Goal: Task Accomplishment & Management: Manage account settings

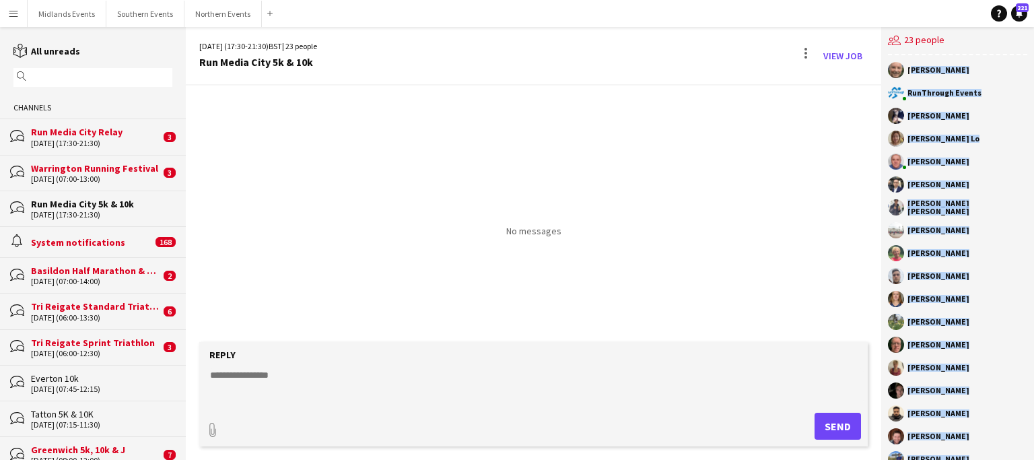
scroll to position [135, 0]
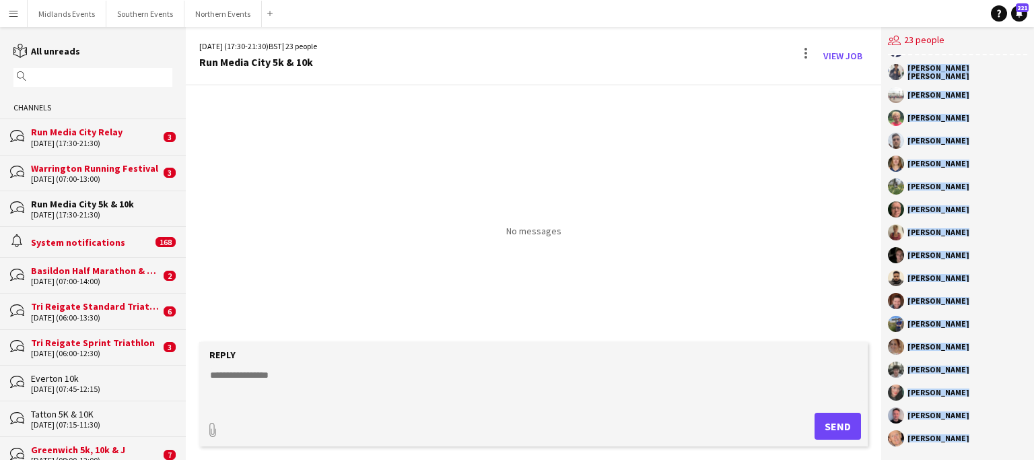
click at [105, 211] on div "[DATE] (17:30-21:30)" at bounding box center [101, 214] width 141 height 9
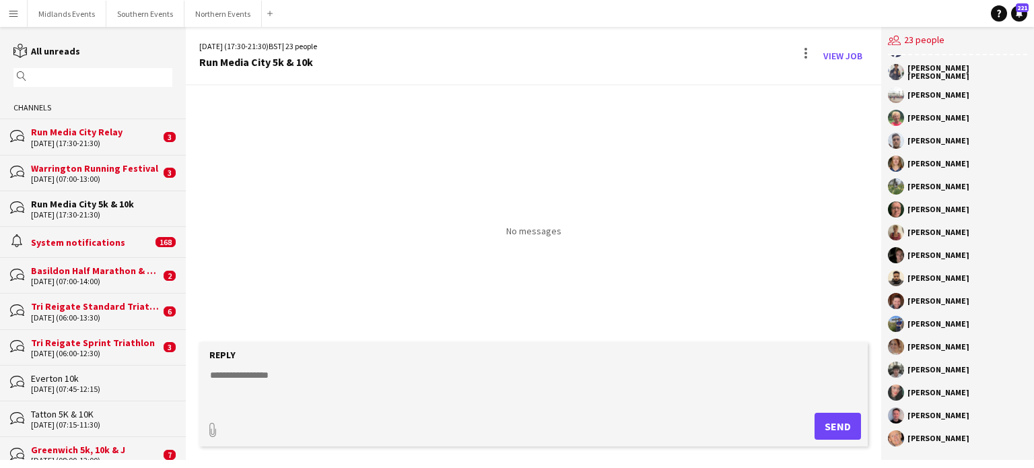
click at [229, 374] on textarea at bounding box center [536, 385] width 655 height 35
paste textarea "**********"
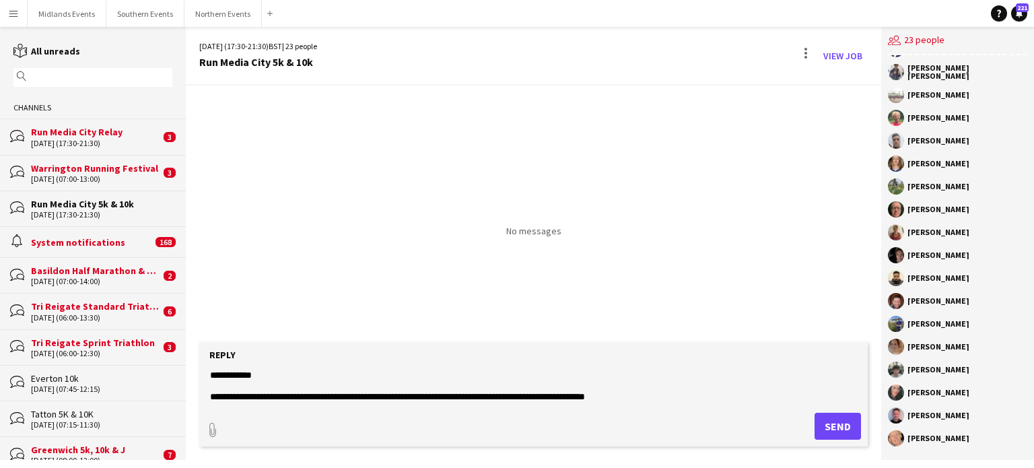
scroll to position [617, 0]
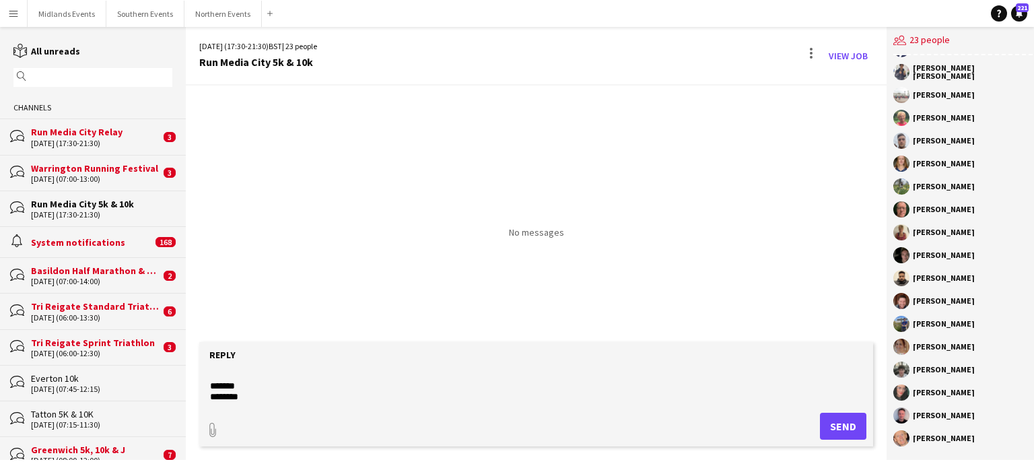
click at [254, 368] on textarea at bounding box center [536, 385] width 655 height 35
click at [252, 379] on textarea at bounding box center [536, 385] width 655 height 35
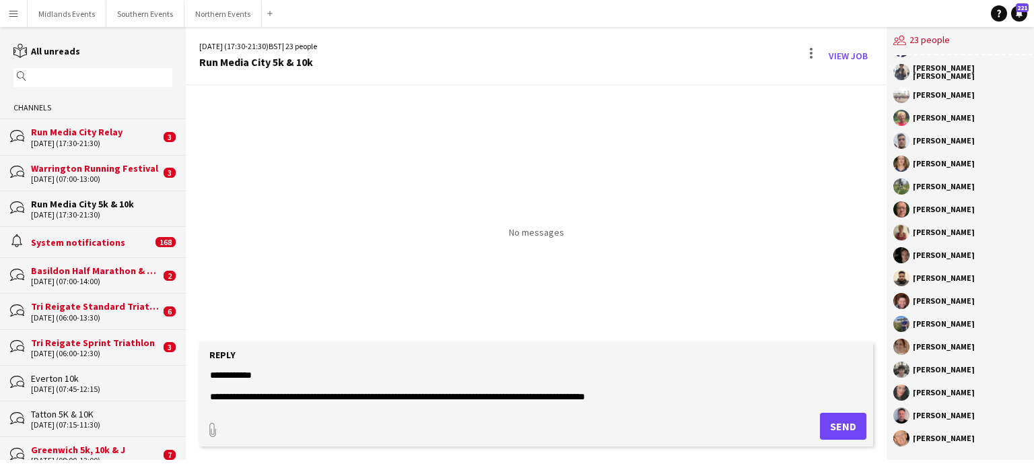
type textarea "**********"
click at [853, 422] on button "Send" at bounding box center [843, 426] width 46 height 27
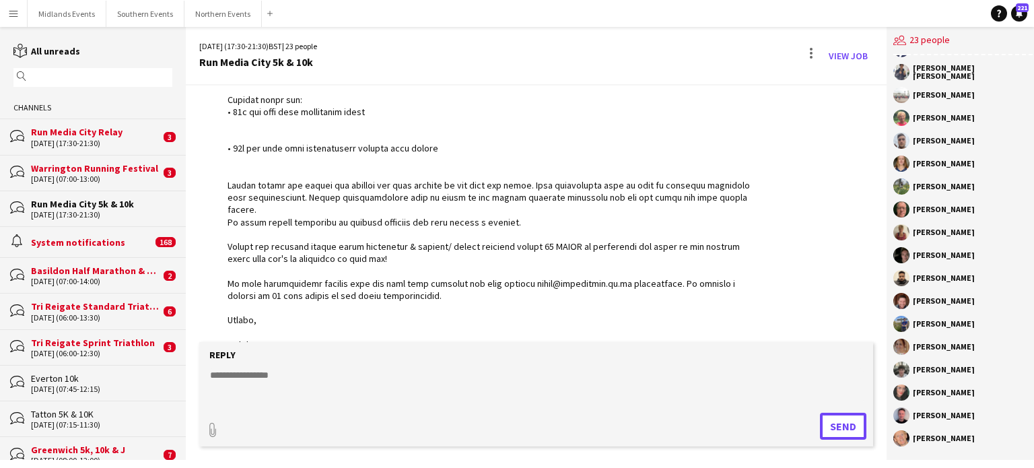
scroll to position [592, 0]
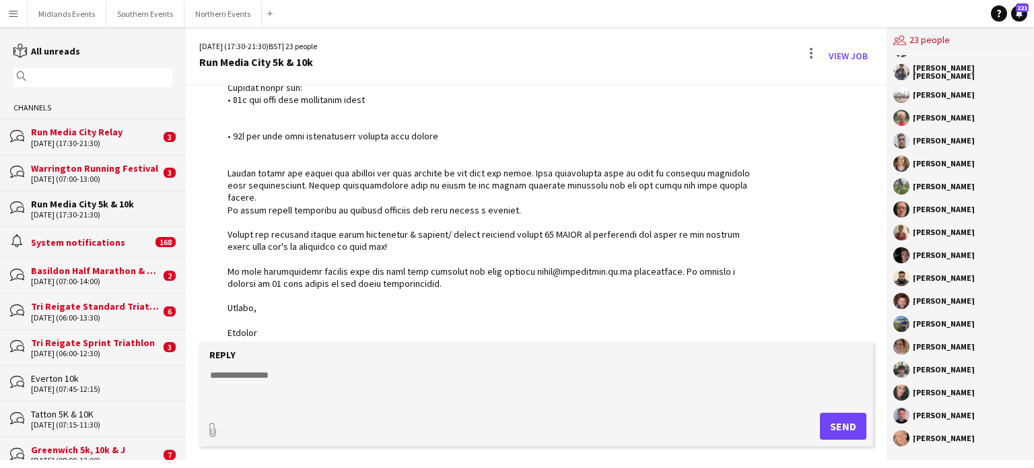
click at [118, 139] on div "[DATE] (17:30-21:30)" at bounding box center [95, 143] width 129 height 9
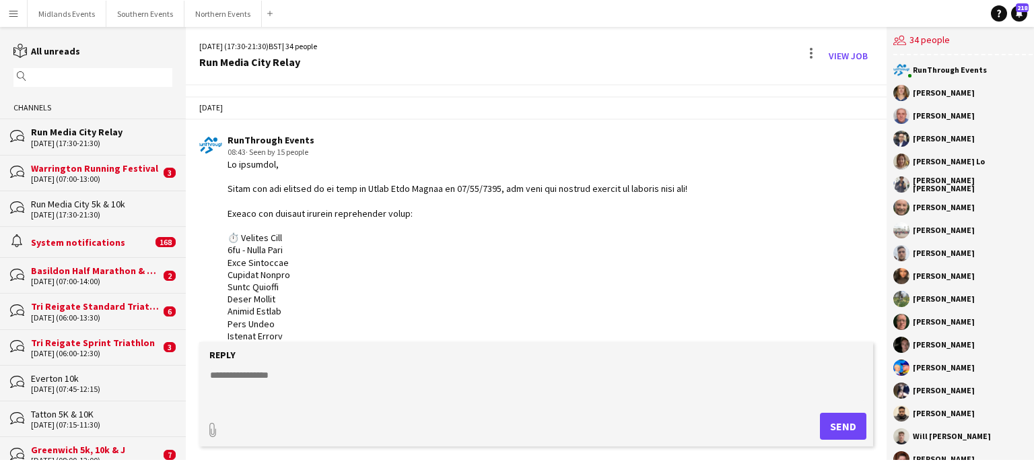
scroll to position [1049, 0]
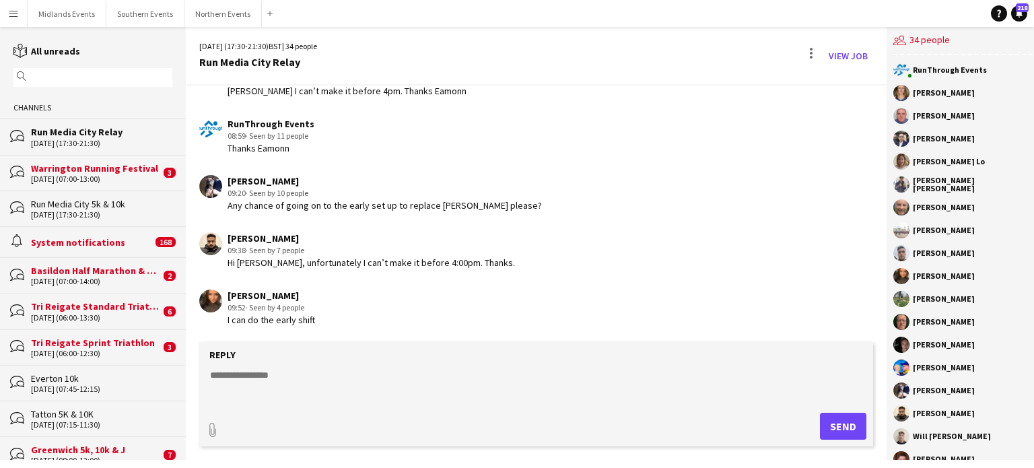
click at [277, 371] on textarea at bounding box center [536, 385] width 655 height 35
type textarea "**********"
click at [830, 419] on button "Send" at bounding box center [843, 426] width 46 height 27
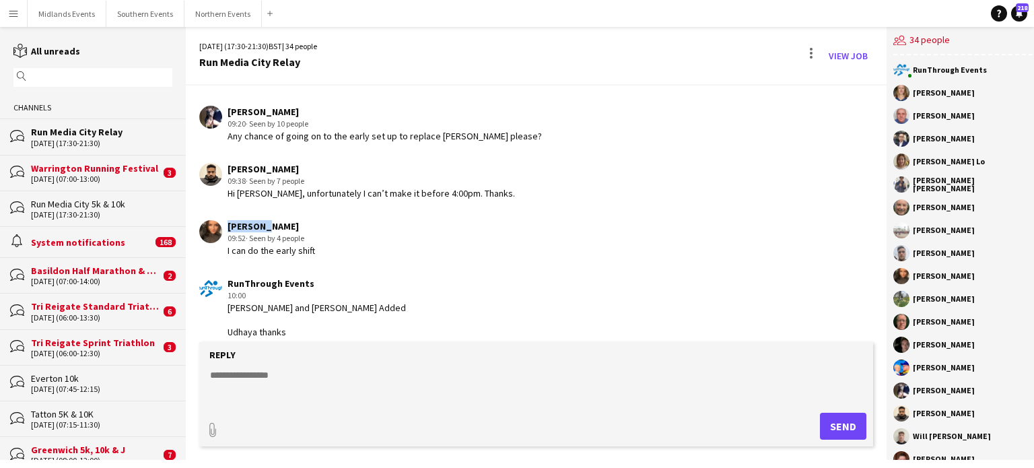
drag, startPoint x: 267, startPoint y: 226, endPoint x: 224, endPoint y: 228, distance: 43.1
click at [224, 228] on div "[PERSON_NAME] 09:52 · Seen by 4 people I can do the early shift" at bounding box center [479, 238] width 561 height 37
copy div "[PERSON_NAME]"
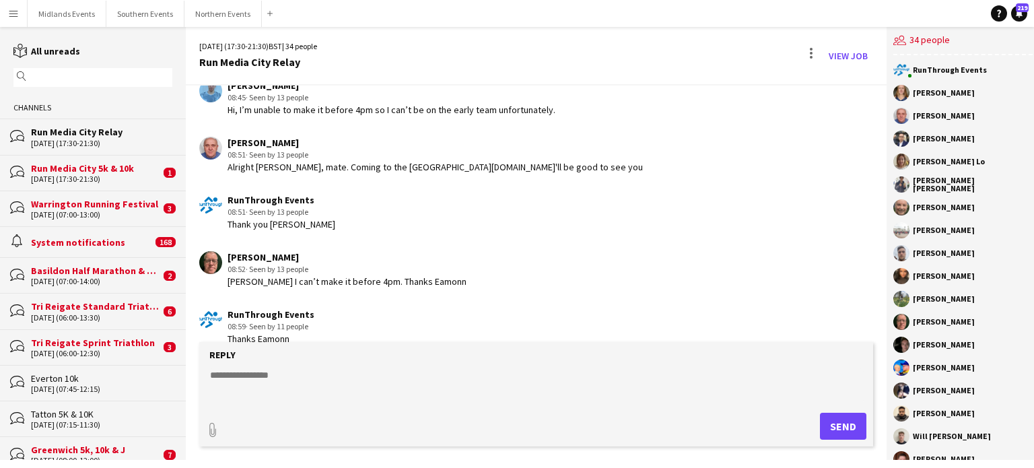
scroll to position [838, 0]
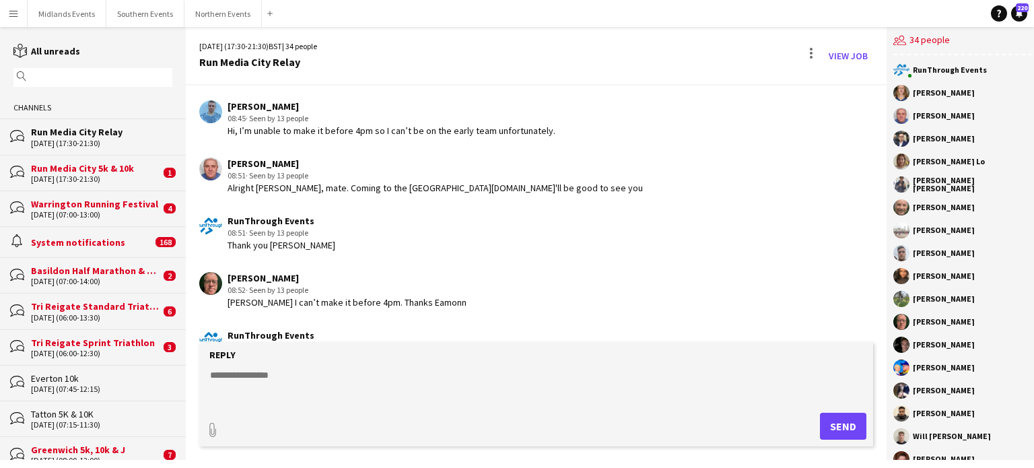
click at [89, 169] on div "Run Media City 5k & 10k" at bounding box center [95, 168] width 129 height 12
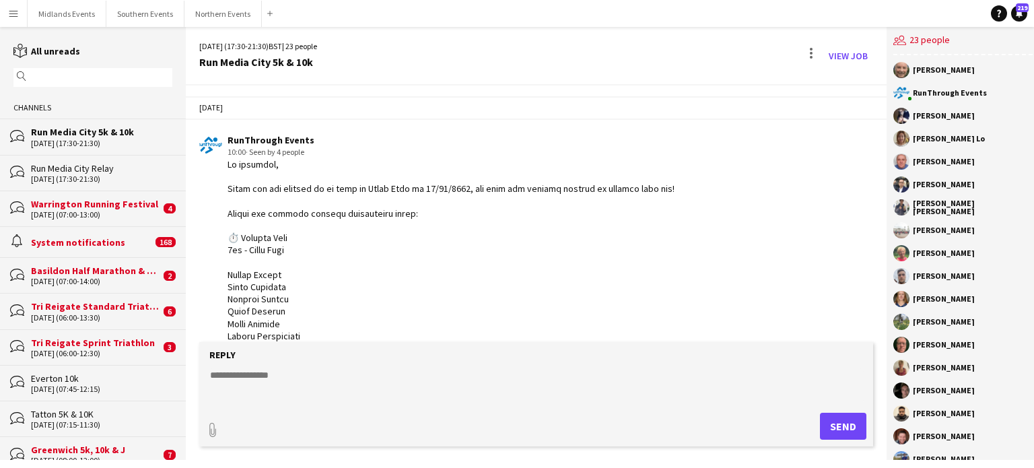
scroll to position [649, 0]
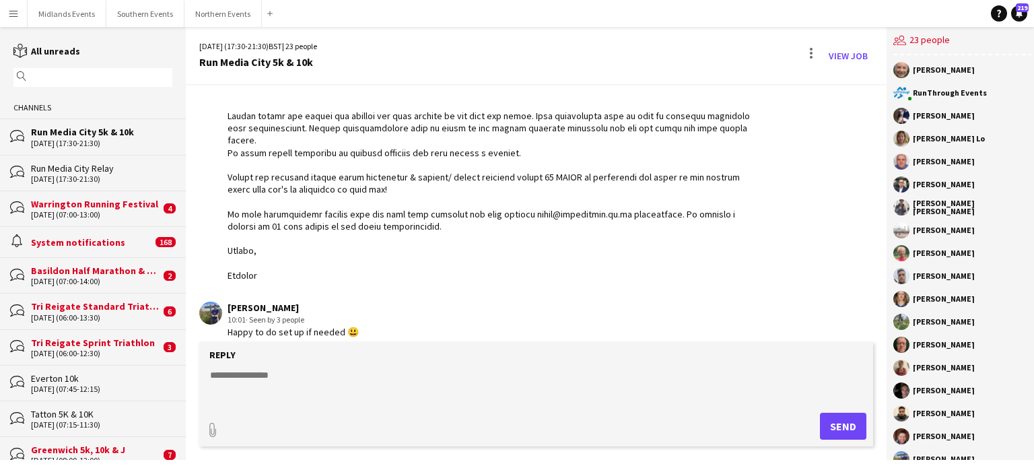
drag, startPoint x: 310, startPoint y: 294, endPoint x: 222, endPoint y: 298, distance: 88.3
click at [222, 302] on div "[PERSON_NAME] 10:01 · Seen by 3 people Happy to do set up if needed 😃" at bounding box center [479, 320] width 561 height 37
copy div "[PERSON_NAME]"
click at [240, 388] on textarea at bounding box center [536, 385] width 655 height 35
type textarea "**********"
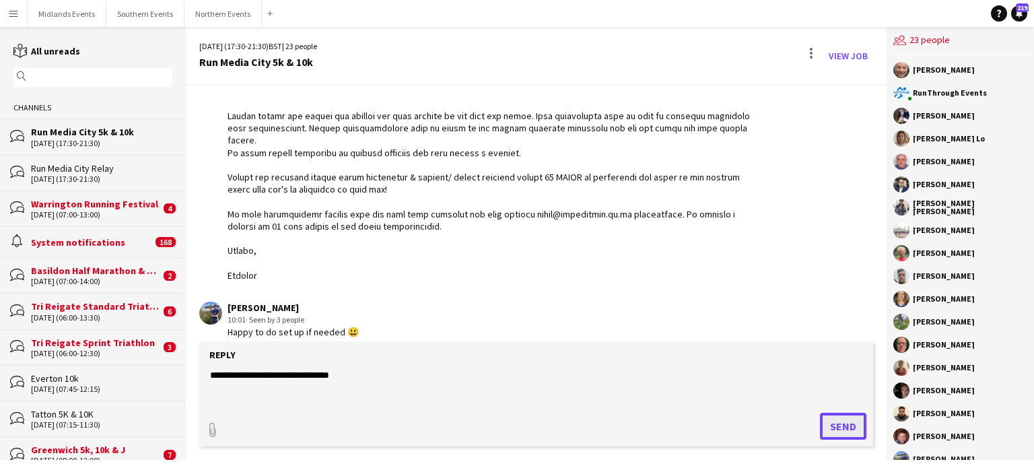
click at [827, 426] on button "Send" at bounding box center [843, 426] width 46 height 27
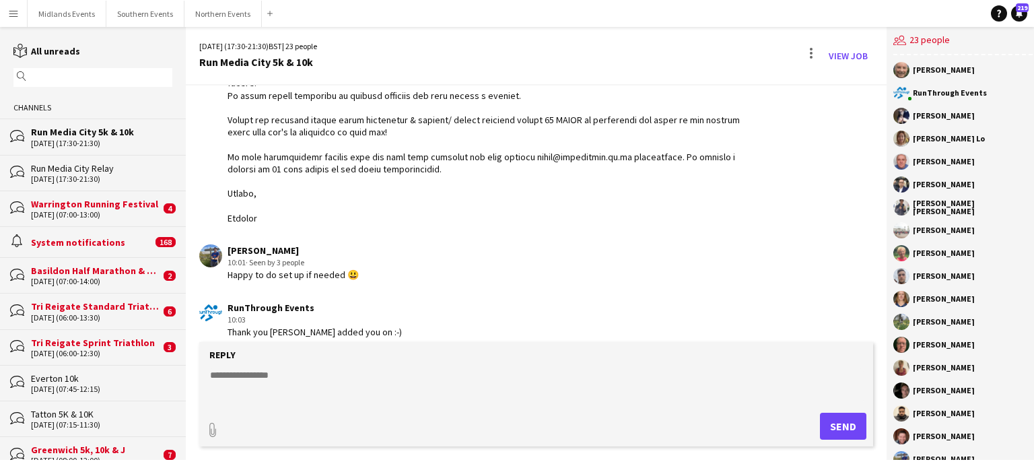
click at [108, 205] on div "Warrington Running Festival" at bounding box center [95, 204] width 129 height 12
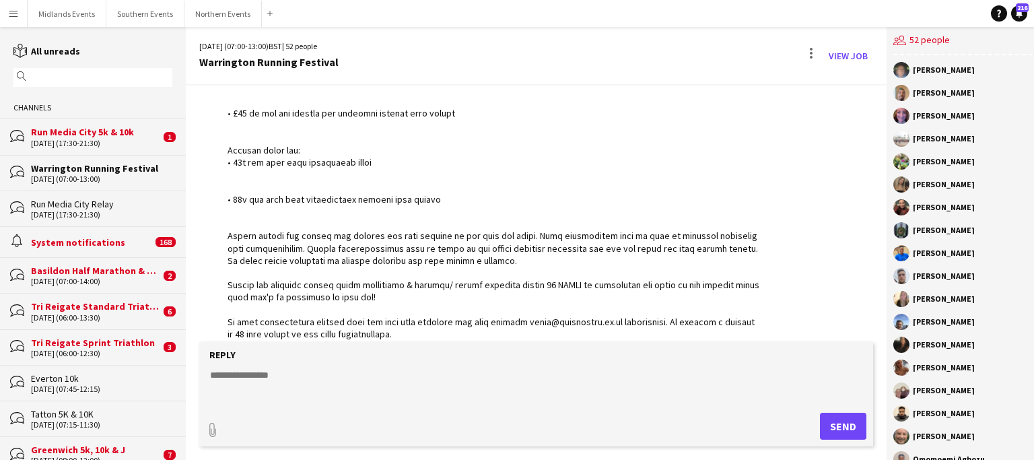
scroll to position [602, 0]
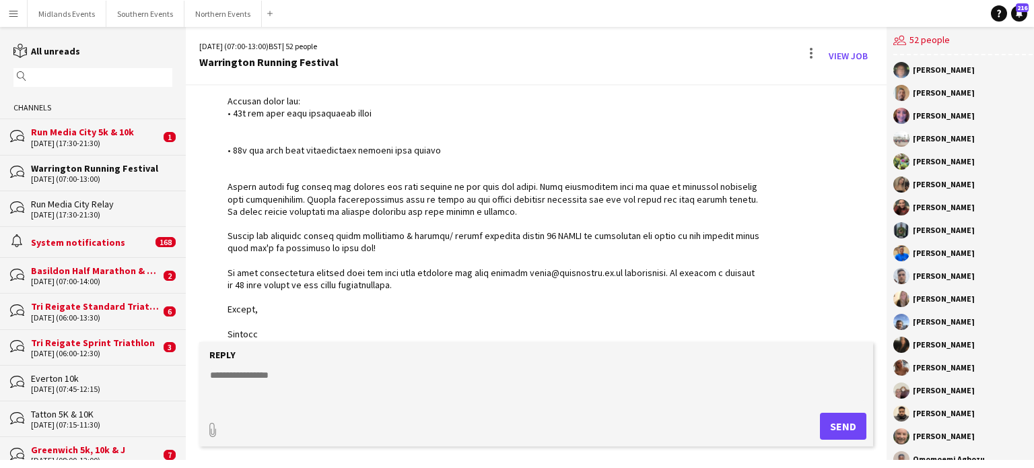
click at [108, 137] on div "Run Media City 5k & 10k" at bounding box center [95, 132] width 129 height 12
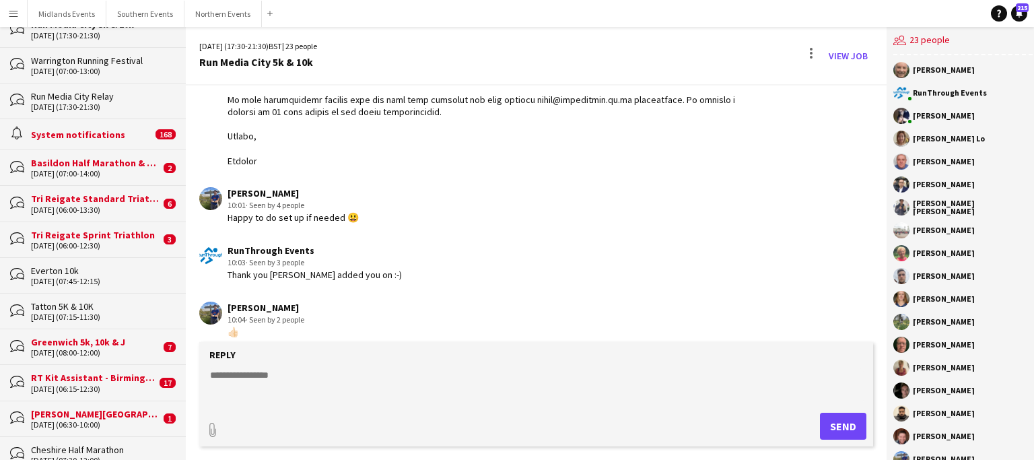
scroll to position [135, 0]
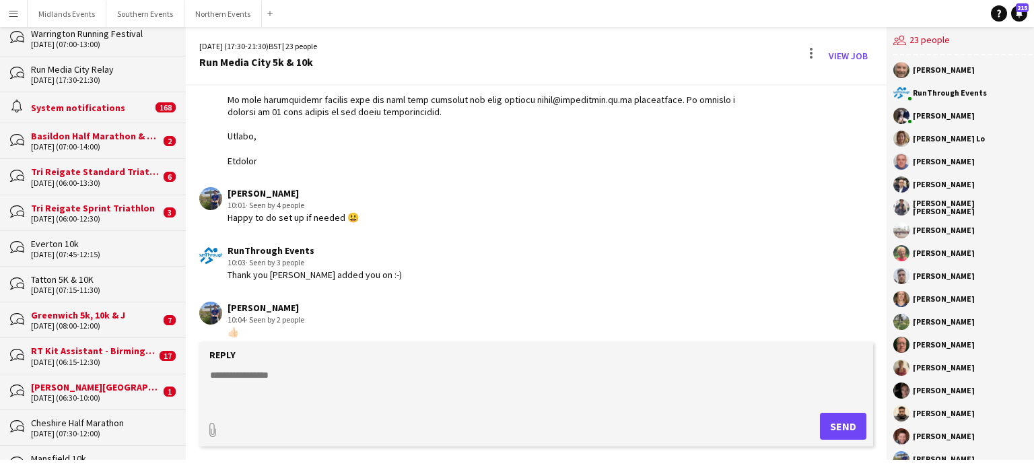
click at [105, 347] on div "RT Kit Assistant - Birmingham Running Festival" at bounding box center [93, 351] width 125 height 12
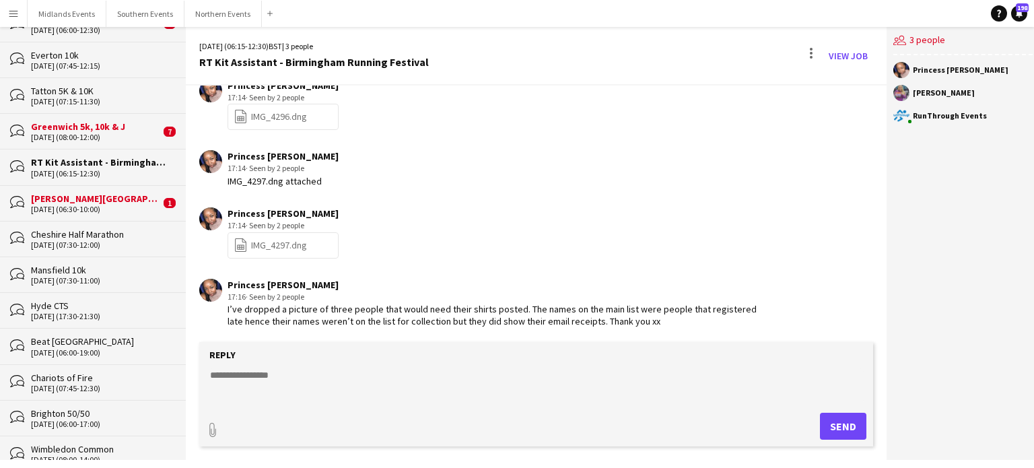
scroll to position [350, 0]
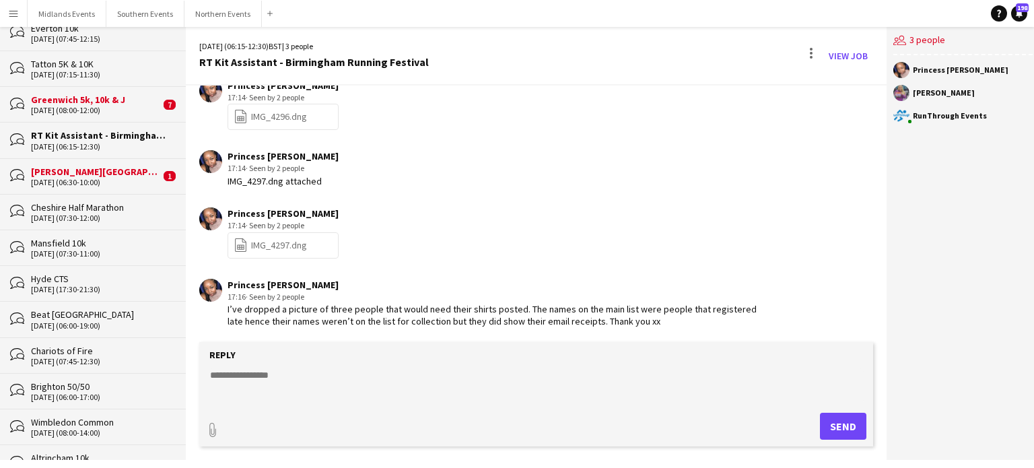
click at [84, 452] on div "Altrincham 10k" at bounding box center [101, 458] width 141 height 12
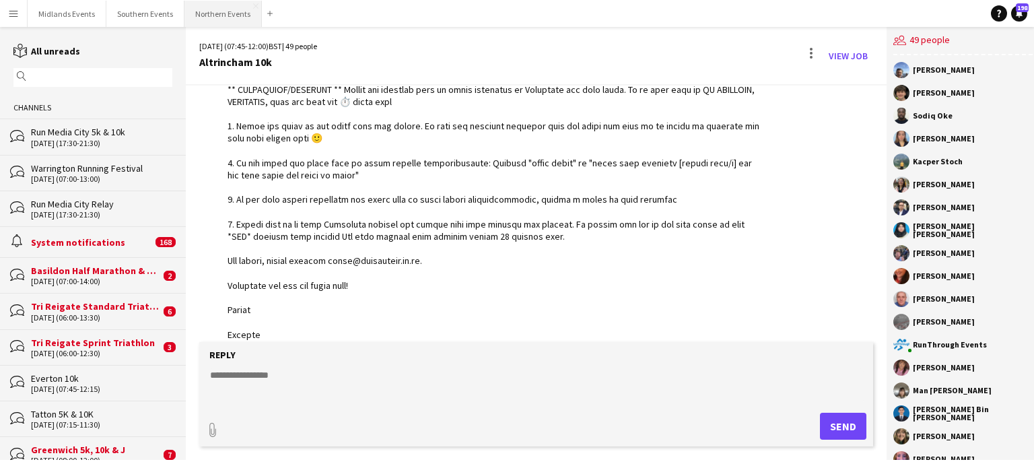
click at [213, 11] on button "Northern Events Close" at bounding box center [222, 14] width 77 height 26
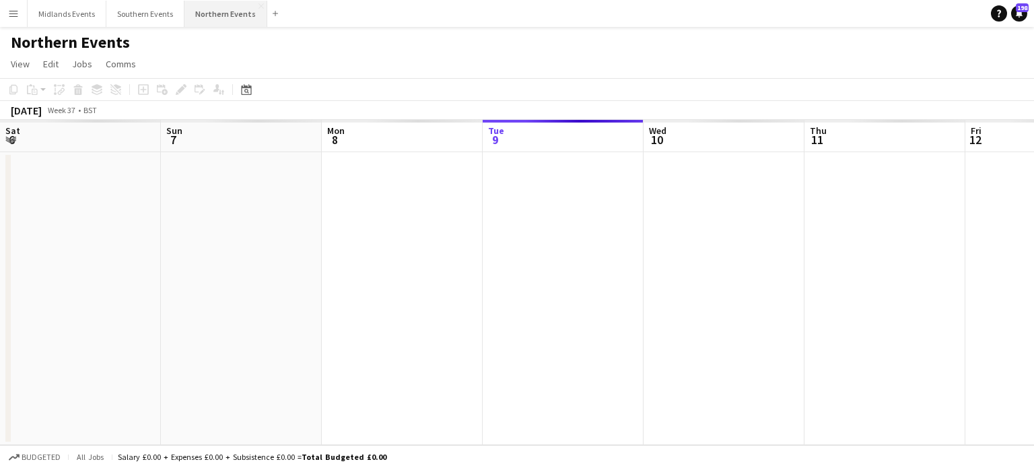
scroll to position [0, 322]
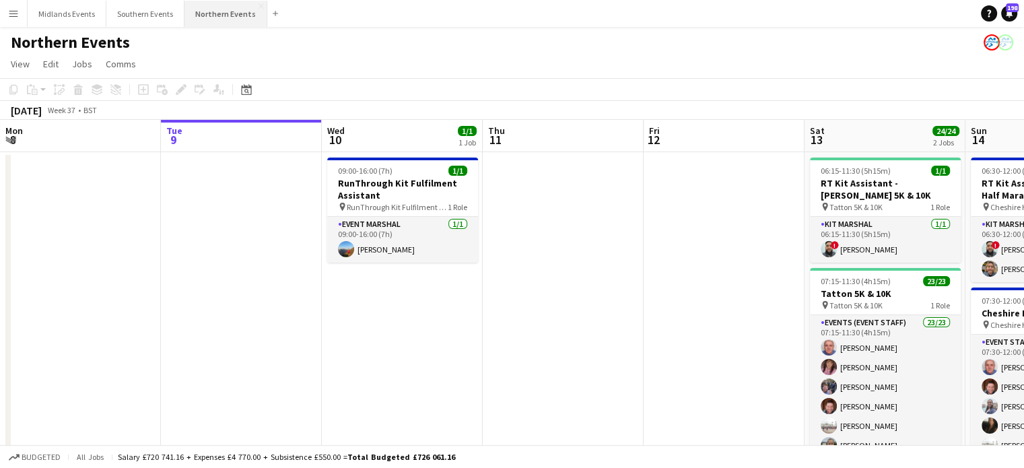
click at [201, 13] on button "Northern Events Close" at bounding box center [225, 14] width 83 height 26
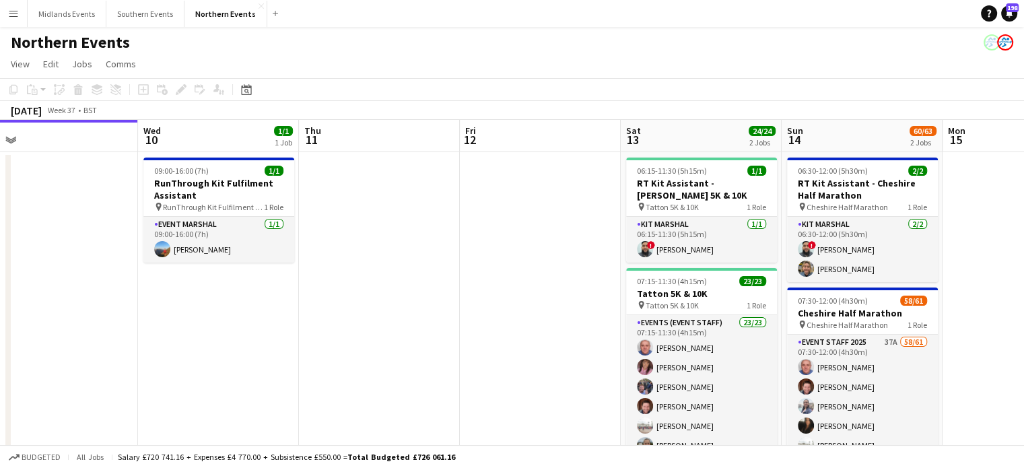
drag, startPoint x: 596, startPoint y: 209, endPoint x: 382, endPoint y: 283, distance: 226.3
click at [382, 283] on app-calendar-viewport "Sat 6 33/46 2 Jobs Sun 7 52/72 2 Jobs Mon 8 Tue 9 Wed 10 1/1 1 Job Thu 11 Fri 1…" at bounding box center [512, 389] width 1024 height 539
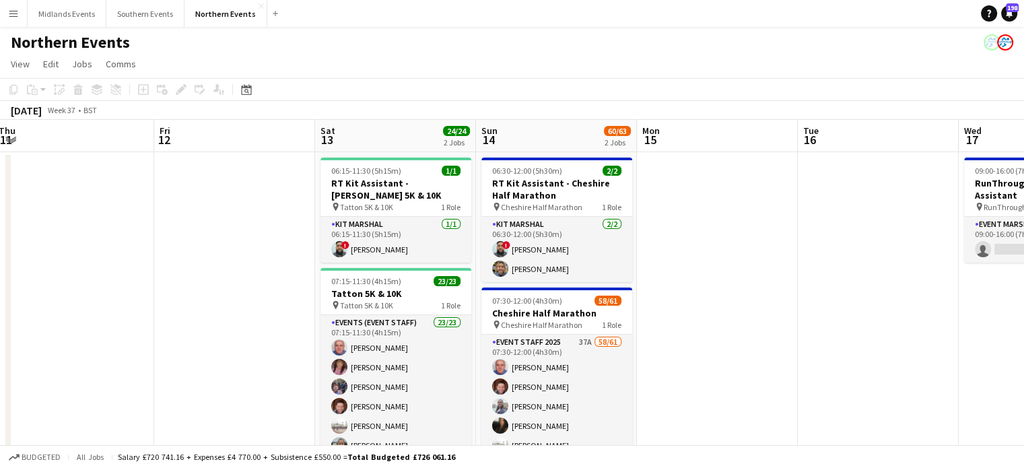
drag, startPoint x: 497, startPoint y: 290, endPoint x: 300, endPoint y: 294, distance: 196.6
click at [266, 302] on app-calendar-viewport "Mon 8 Tue 9 Wed 10 1/1 1 Job Thu 11 Fri 12 Sat 13 24/24 2 Jobs Sun 14 60/63 2 J…" at bounding box center [512, 389] width 1024 height 539
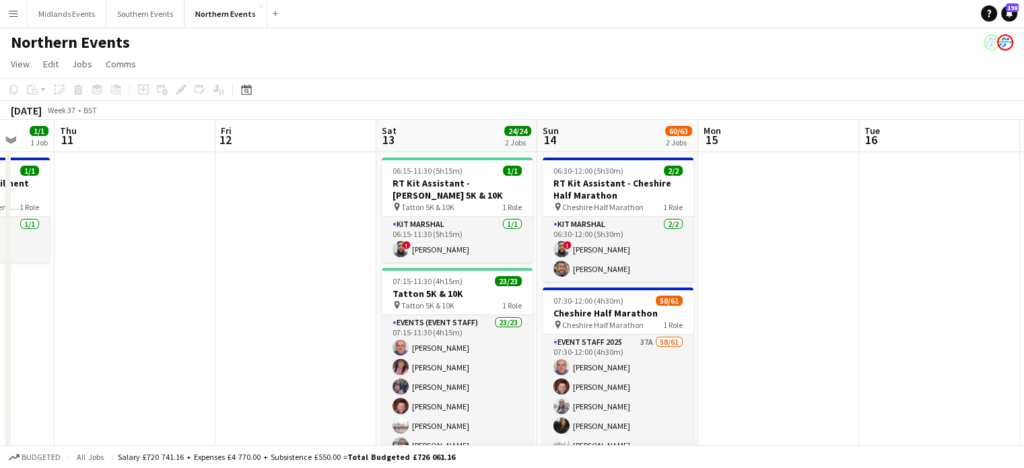
drag, startPoint x: 787, startPoint y: 227, endPoint x: 417, endPoint y: 267, distance: 372.4
click at [417, 267] on app-calendar-viewport "Mon 8 Tue 9 Wed 10 1/1 1 Job Thu 11 Fri 12 Sat 13 24/24 2 Jobs Sun 14 60/63 2 J…" at bounding box center [512, 389] width 1024 height 539
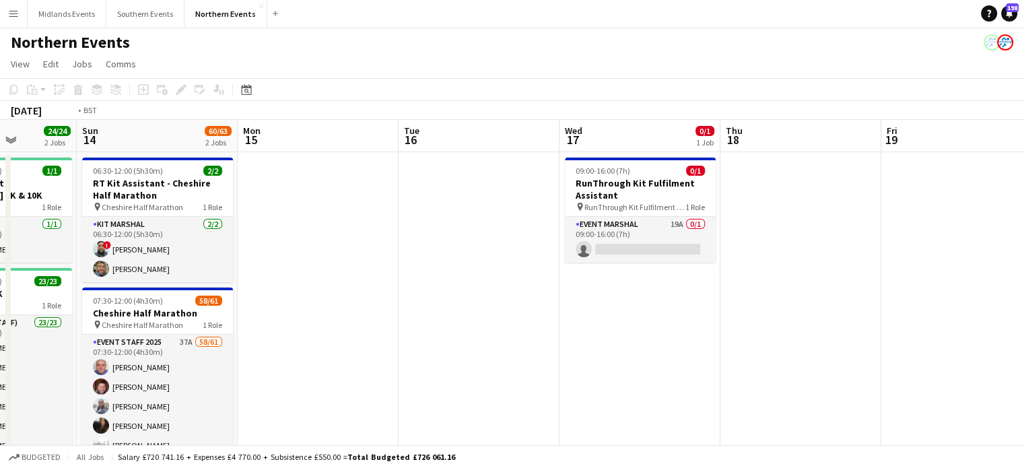
drag, startPoint x: 719, startPoint y: 301, endPoint x: 369, endPoint y: 319, distance: 350.5
click at [369, 319] on app-calendar-viewport "Wed 10 1/1 1 Job Thu 11 Fri 12 Sat 13 24/24 2 Jobs Sun 14 60/63 2 Jobs Mon 15 T…" at bounding box center [512, 399] width 1024 height 558
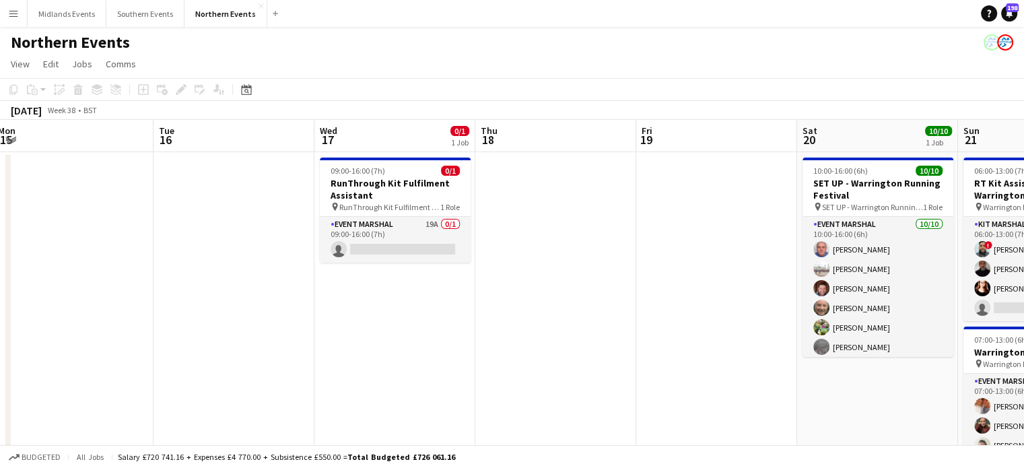
drag, startPoint x: 439, startPoint y: 304, endPoint x: 356, endPoint y: 288, distance: 84.4
click at [356, 288] on app-calendar-viewport "Fri 12 Sat 13 24/24 2 Jobs Sun 14 60/63 2 Jobs Mon 15 Tue 16 Wed 17 0/1 1 Job T…" at bounding box center [512, 399] width 1024 height 558
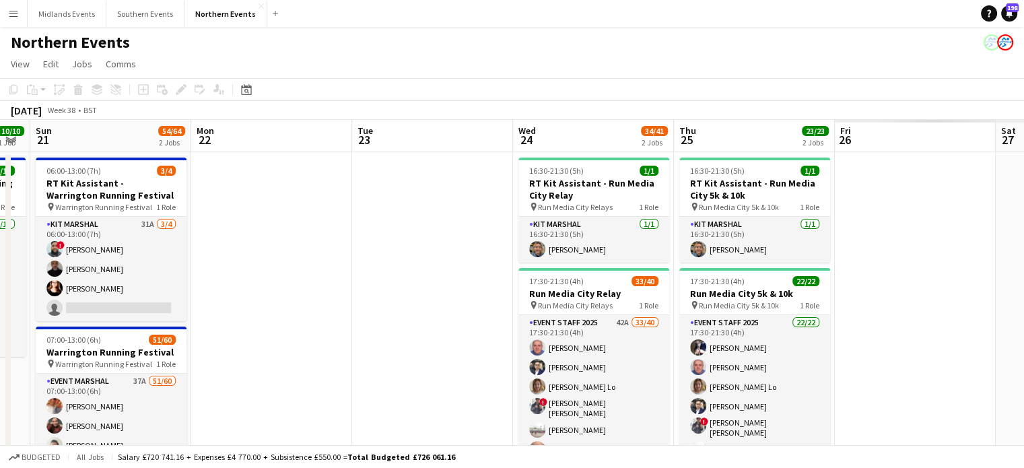
drag, startPoint x: 888, startPoint y: 232, endPoint x: 623, endPoint y: 261, distance: 266.1
click at [623, 261] on app-calendar-viewport "Tue 16 Wed 17 0/1 1 Job Thu 18 Fri 19 Sat 20 10/10 1 Job Sun 21 54/64 2 Jobs Mo…" at bounding box center [512, 399] width 1024 height 558
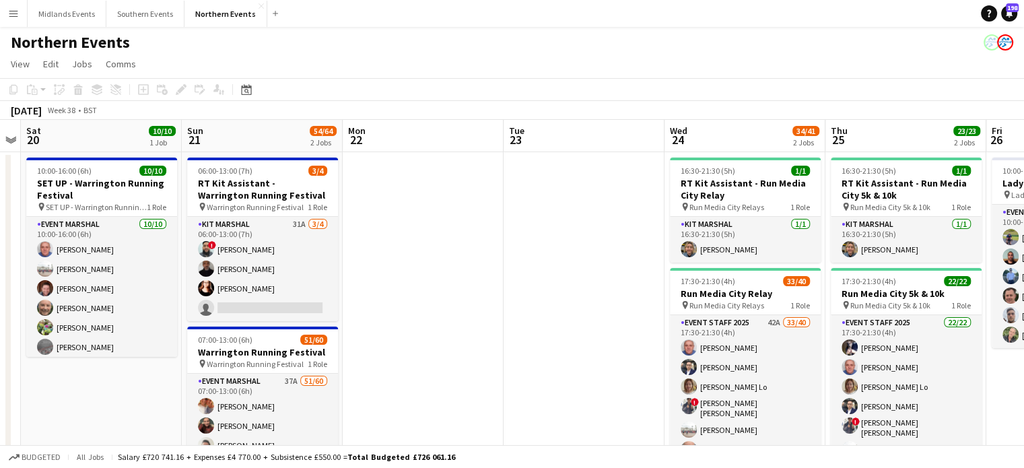
drag, startPoint x: 680, startPoint y: 271, endPoint x: 574, endPoint y: 277, distance: 105.8
click at [574, 277] on app-calendar-viewport "Tue 16 Wed 17 0/1 1 Job Thu 18 Fri 19 Sat 20 10/10 1 Job Sun 21 54/64 2 Jobs Mo…" at bounding box center [512, 399] width 1024 height 558
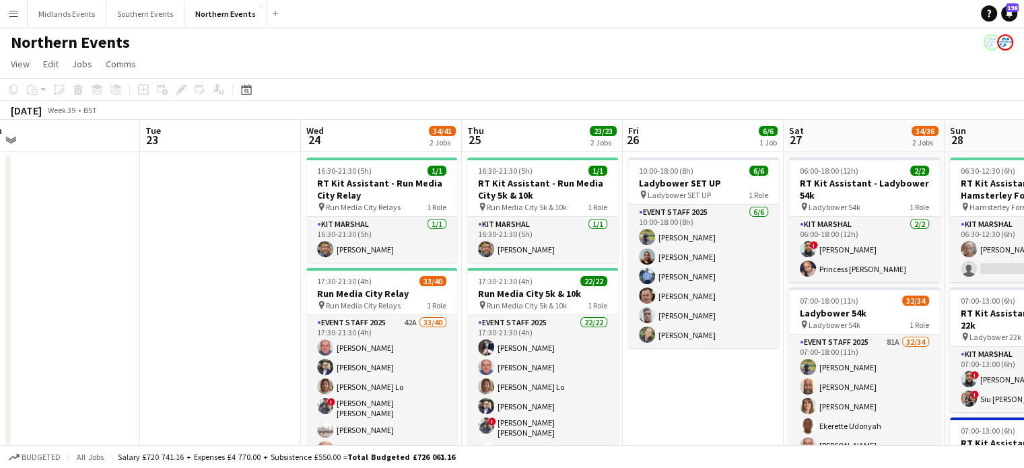
scroll to position [0, 518]
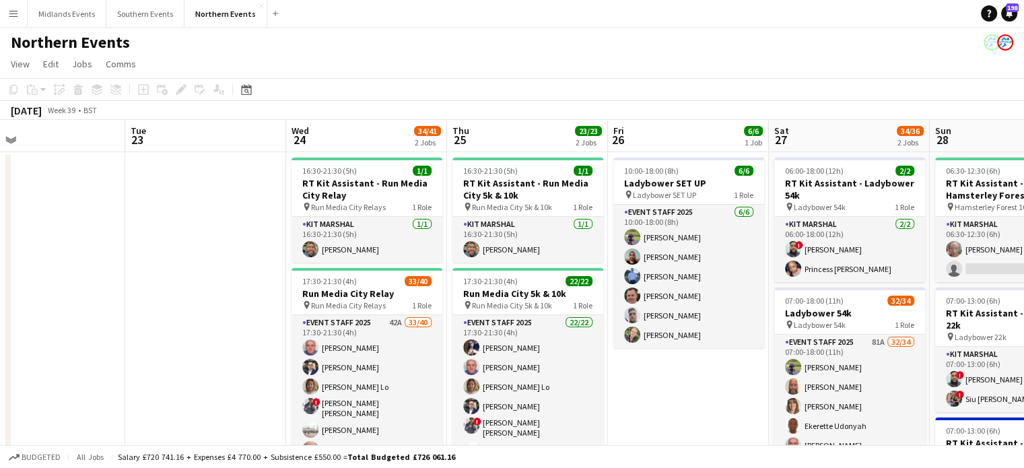
drag, startPoint x: 998, startPoint y: 371, endPoint x: 639, endPoint y: 428, distance: 364.0
drag, startPoint x: 639, startPoint y: 428, endPoint x: 630, endPoint y: 444, distance: 17.8
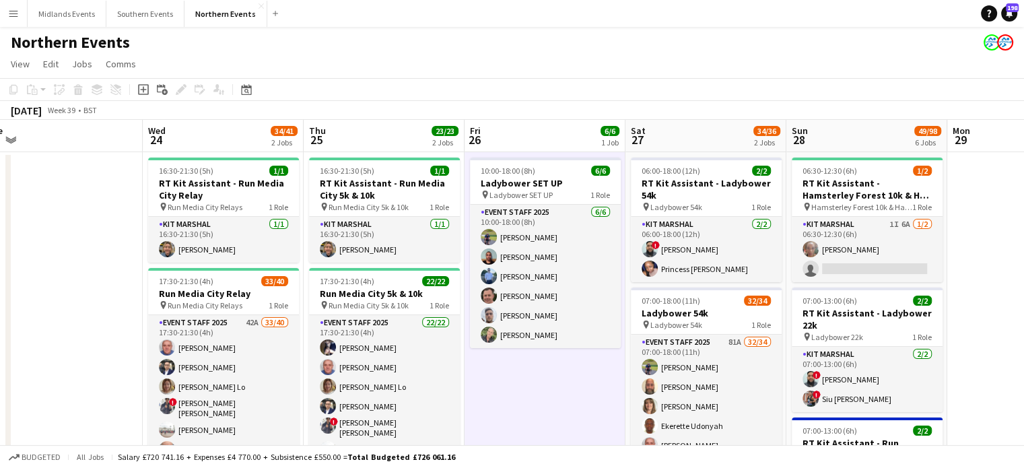
scroll to position [0, 502]
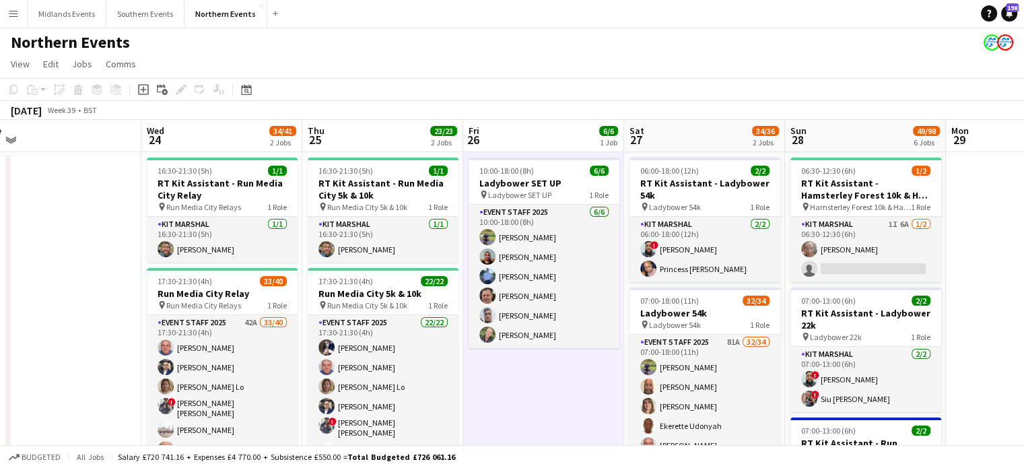
drag, startPoint x: 700, startPoint y: 407, endPoint x: 555, endPoint y: 424, distance: 145.8
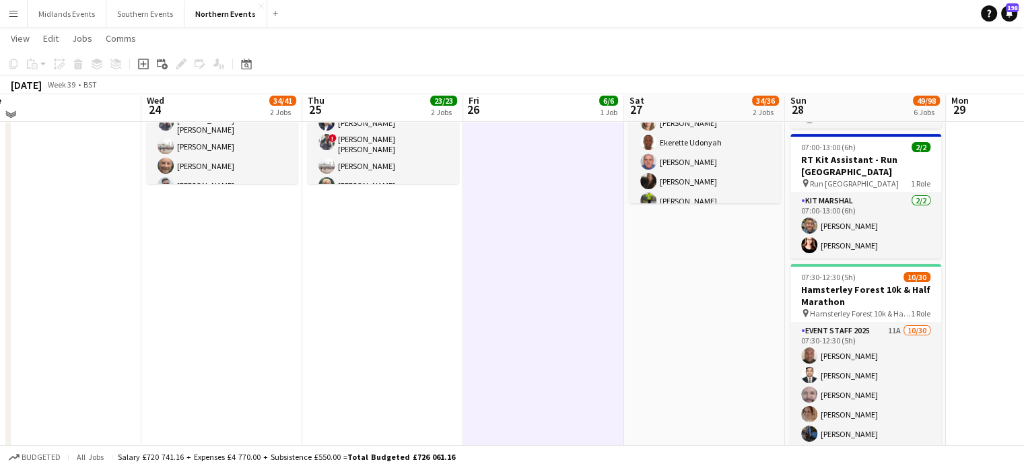
scroll to position [285, 0]
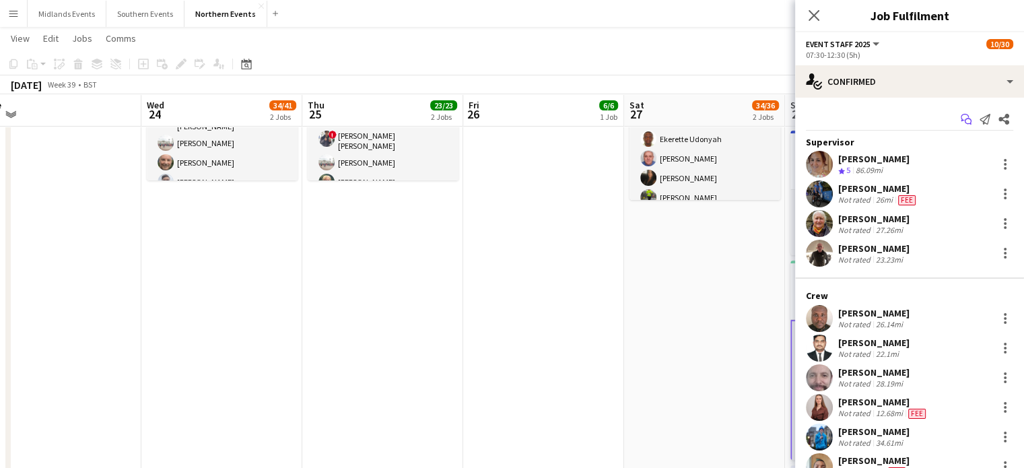
click at [965, 118] on icon at bounding box center [968, 121] width 7 height 7
click at [961, 120] on icon "Start chat" at bounding box center [966, 119] width 11 height 11
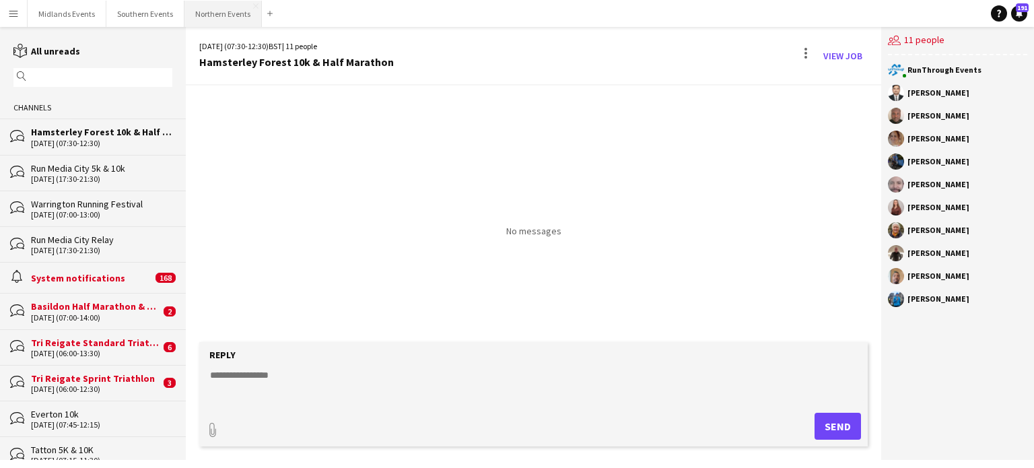
click at [217, 15] on button "Northern Events Close" at bounding box center [222, 14] width 77 height 26
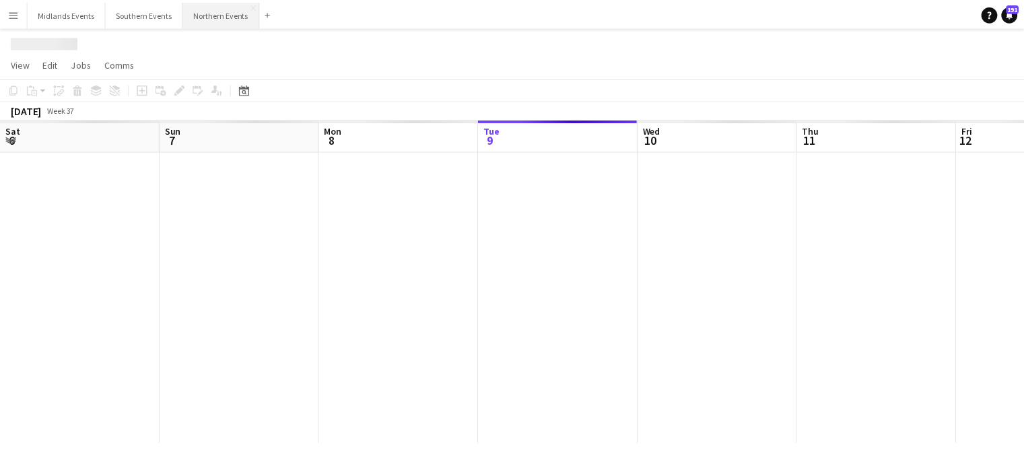
scroll to position [0, 322]
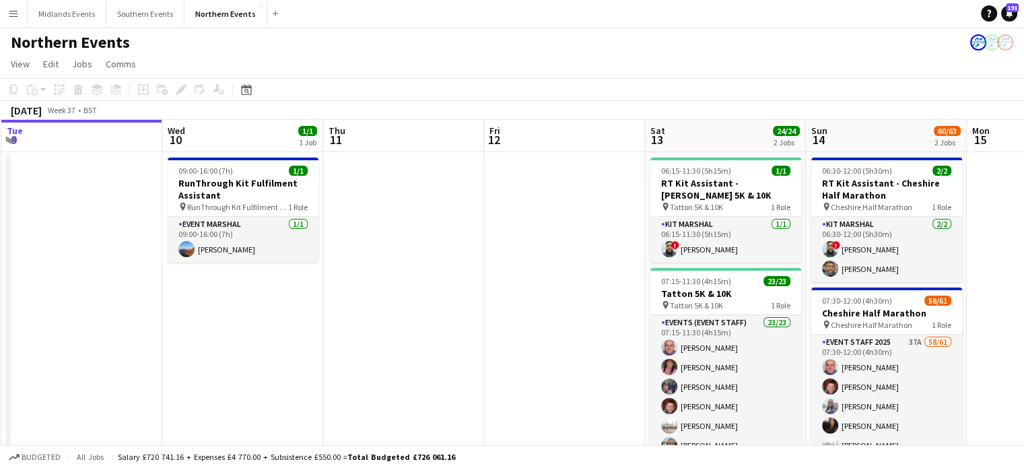
drag, startPoint x: 923, startPoint y: 304, endPoint x: 428, endPoint y: 347, distance: 496.7
click at [428, 347] on app-calendar-viewport "Sat 6 33/46 2 Jobs Sun 7 52/72 2 Jobs Mon 8 Tue 9 Wed 10 1/1 1 Job Thu 11 Fri 1…" at bounding box center [512, 389] width 1024 height 539
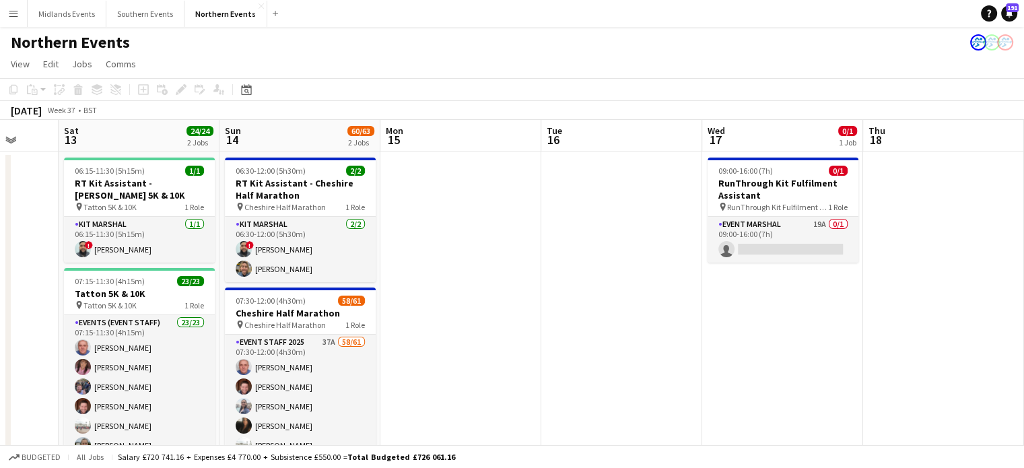
drag, startPoint x: 723, startPoint y: 353, endPoint x: 404, endPoint y: 355, distance: 319.1
click at [404, 355] on app-calendar-viewport "Wed 10 1/1 1 Job Thu 11 Fri 12 Sat 13 24/24 2 Jobs Sun 14 60/63 2 Jobs Mon 15 T…" at bounding box center [512, 389] width 1024 height 539
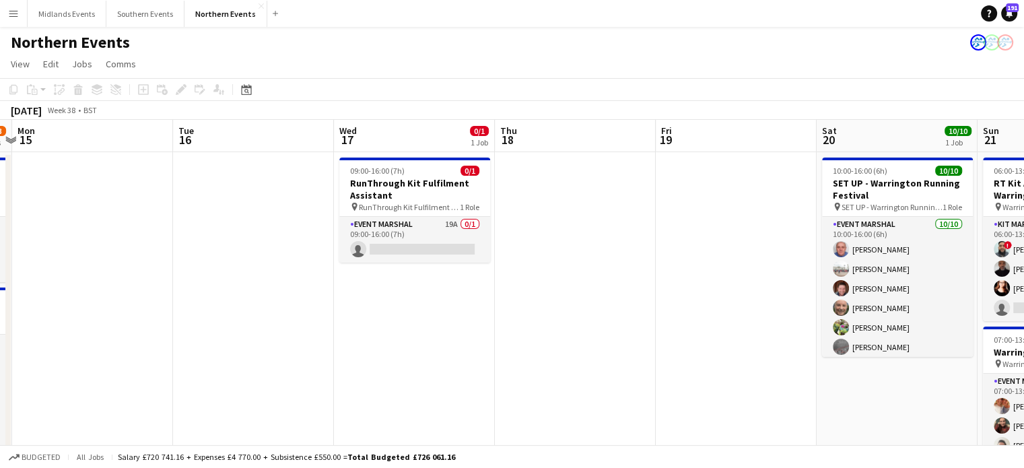
drag, startPoint x: 697, startPoint y: 357, endPoint x: 380, endPoint y: 344, distance: 317.4
click at [380, 344] on app-calendar-viewport "Fri 12 Sat 13 24/24 2 Jobs Sun 14 60/63 2 Jobs Mon 15 Tue 16 Wed 17 0/1 1 Job T…" at bounding box center [512, 399] width 1024 height 558
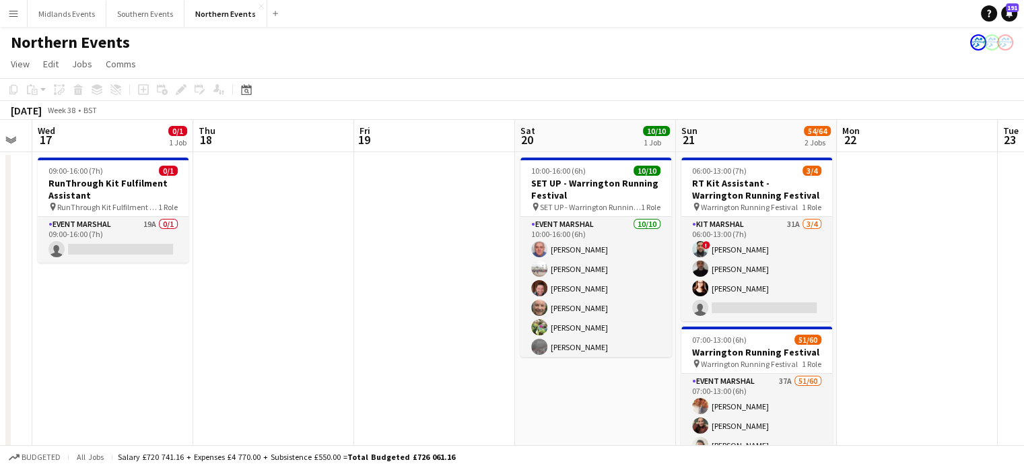
drag, startPoint x: 626, startPoint y: 353, endPoint x: 408, endPoint y: 337, distance: 218.7
click at [341, 337] on app-calendar-viewport "Sat 13 24/24 2 Jobs Sun 14 60/63 2 Jobs Mon 15 Tue 16 Wed 17 0/1 1 Job Thu 18 F…" at bounding box center [512, 399] width 1024 height 558
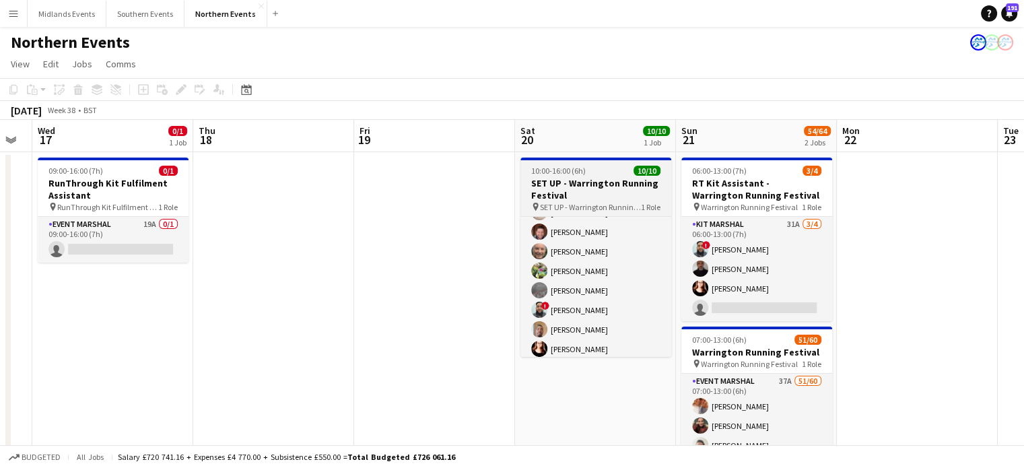
scroll to position [81, 0]
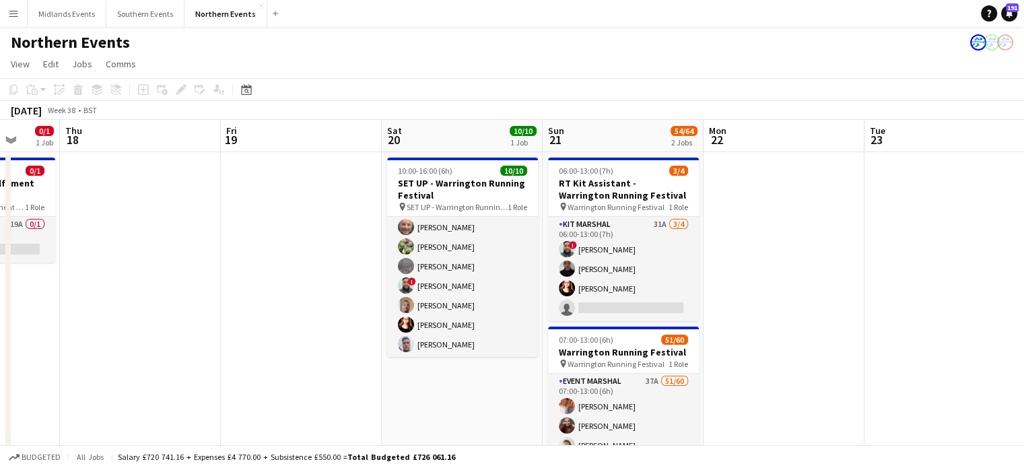
drag, startPoint x: 794, startPoint y: 258, endPoint x: 339, endPoint y: 262, distance: 454.4
click at [339, 262] on app-calendar-viewport "Mon 15 Tue 16 Wed 17 0/1 1 Job Thu 18 Fri 19 Sat 20 10/10 1 Job Sun 21 54/64 2 …" at bounding box center [512, 399] width 1024 height 558
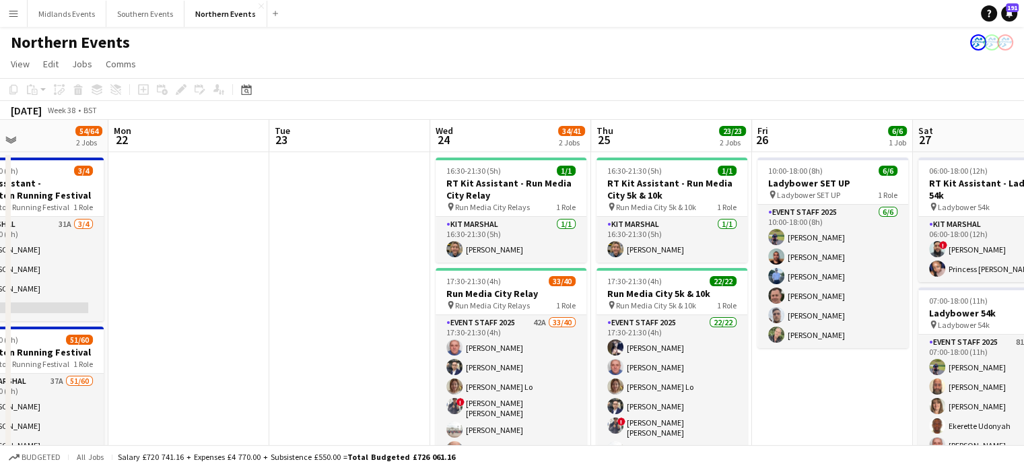
drag, startPoint x: 444, startPoint y: 285, endPoint x: 352, endPoint y: 291, distance: 91.8
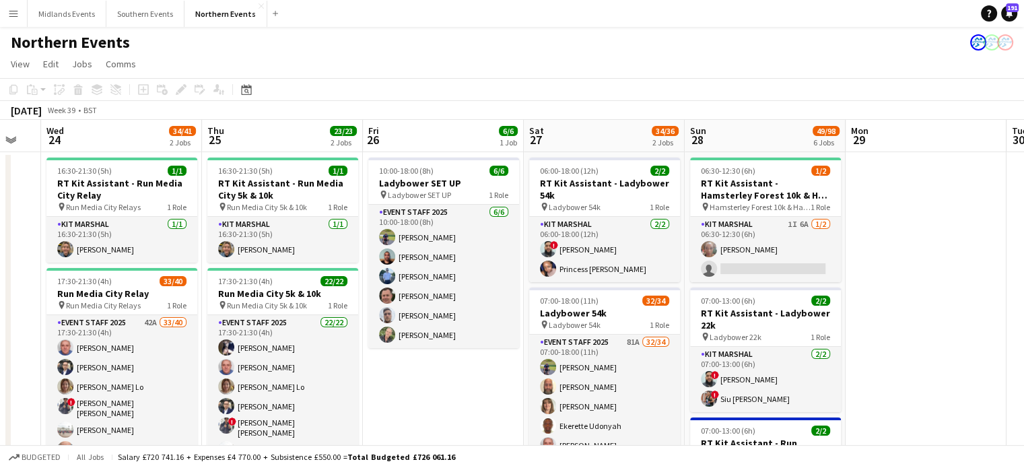
drag, startPoint x: 808, startPoint y: 316, endPoint x: 479, endPoint y: 322, distance: 328.6
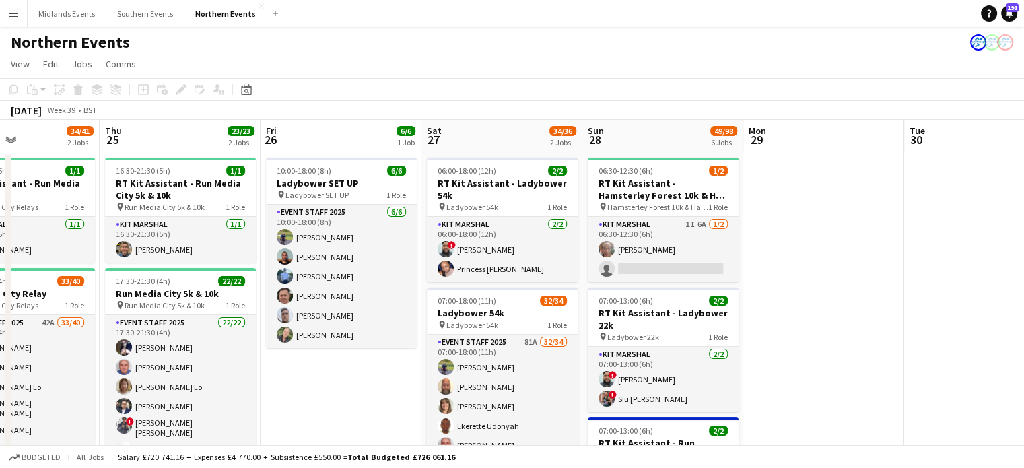
drag, startPoint x: 748, startPoint y: 390, endPoint x: 644, endPoint y: 392, distance: 104.4
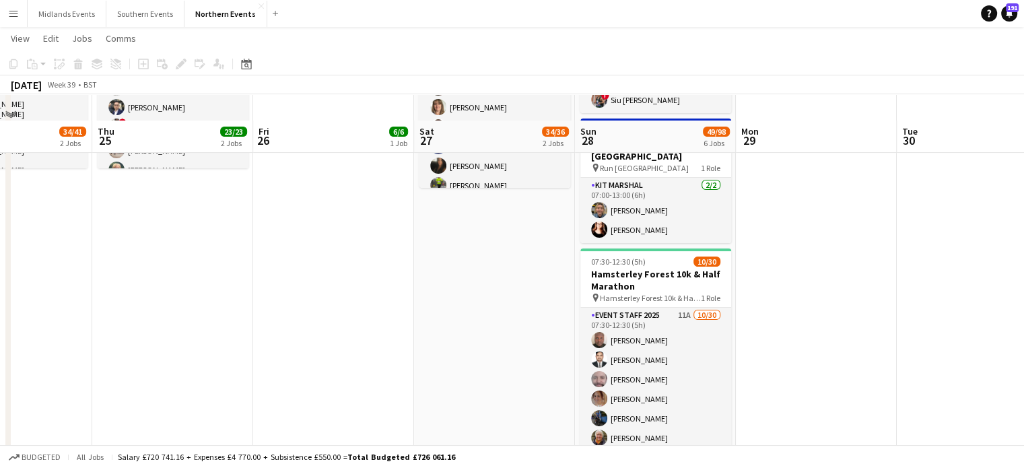
scroll to position [326, 0]
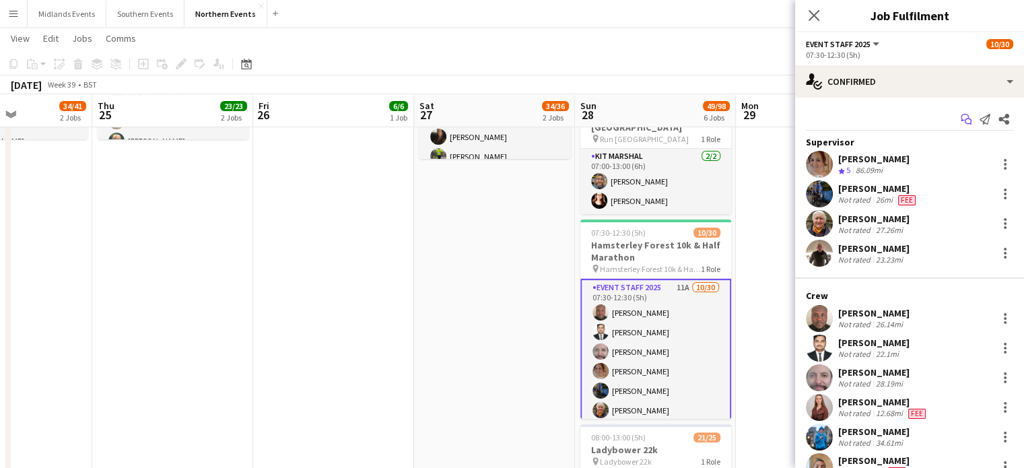
click at [961, 122] on icon "Start chat" at bounding box center [966, 119] width 11 height 11
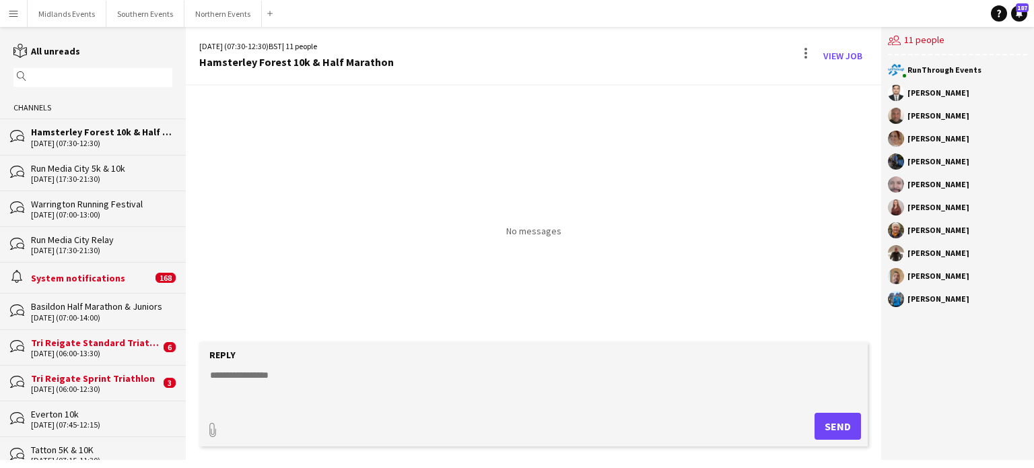
click at [278, 382] on textarea at bounding box center [536, 385] width 655 height 35
paste textarea "**********"
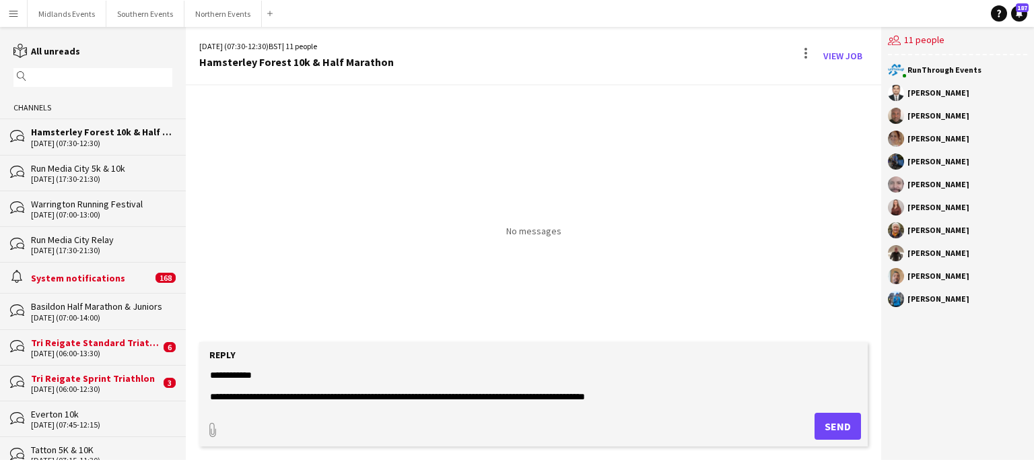
scroll to position [487, 0]
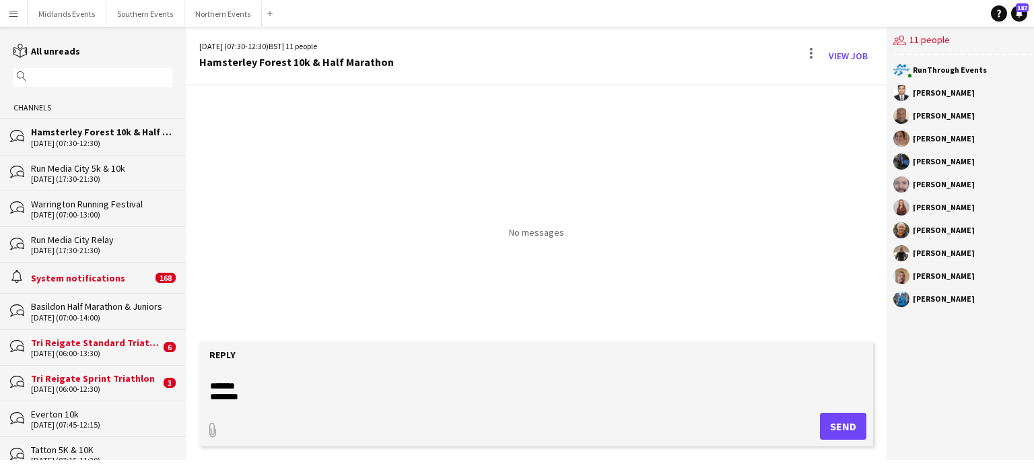
click at [269, 377] on textarea at bounding box center [536, 385] width 655 height 35
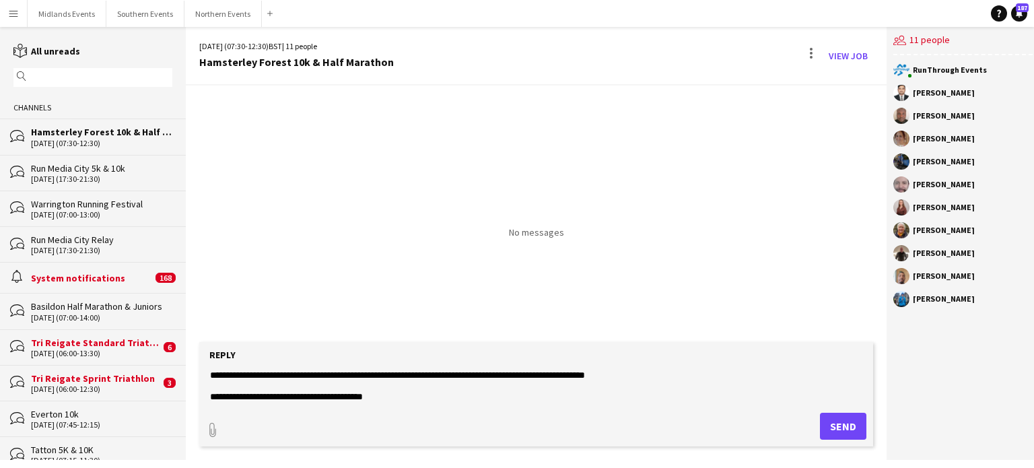
scroll to position [0, 0]
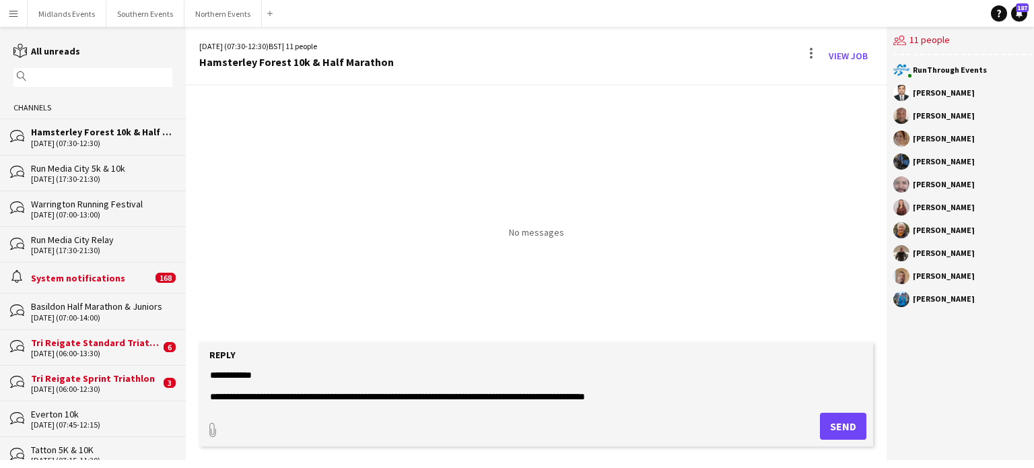
click at [393, 392] on textarea at bounding box center [536, 385] width 655 height 35
click at [458, 398] on textarea at bounding box center [536, 385] width 655 height 35
click at [441, 394] on textarea at bounding box center [536, 385] width 655 height 35
type textarea "**********"
click at [828, 422] on button "Send" at bounding box center [843, 426] width 46 height 27
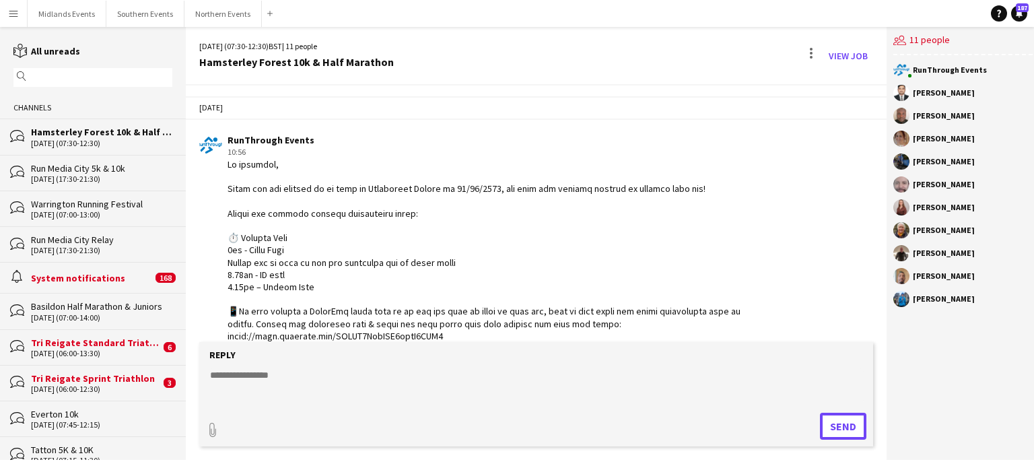
scroll to position [444, 0]
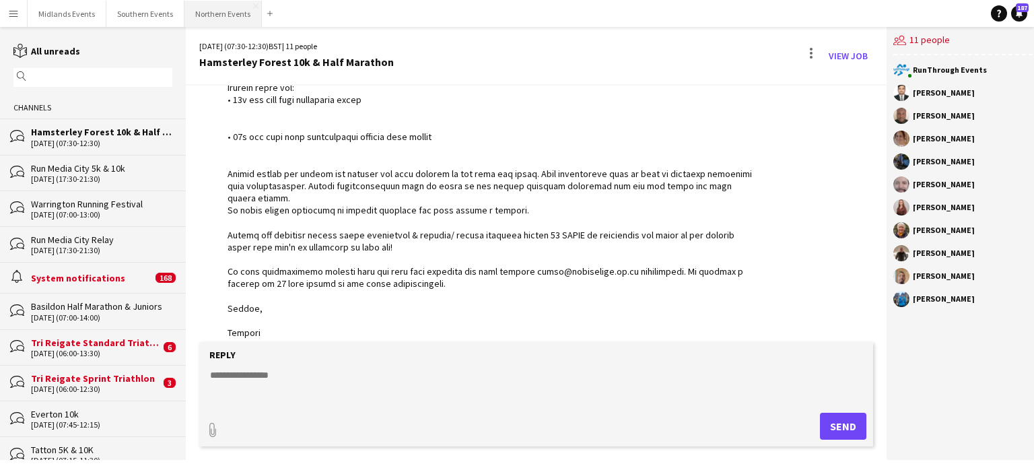
click at [213, 21] on button "Northern Events Close" at bounding box center [222, 14] width 77 height 26
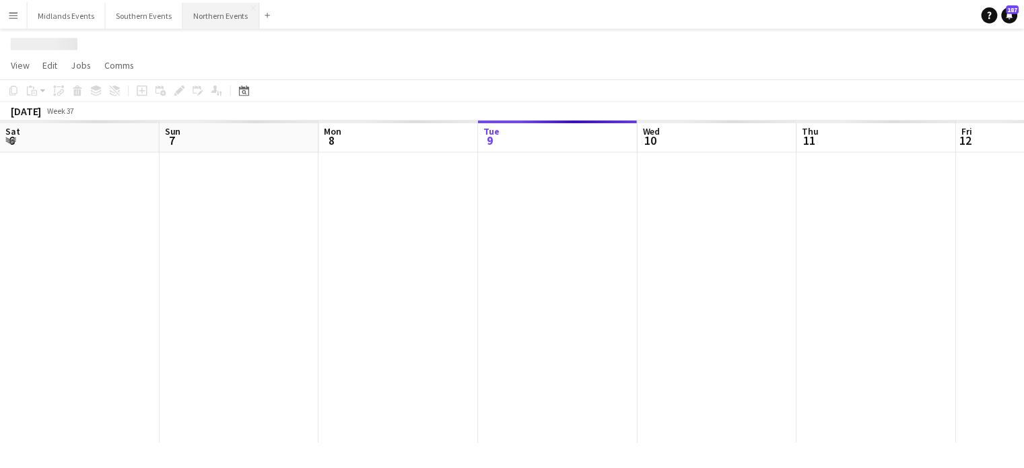
scroll to position [0, 322]
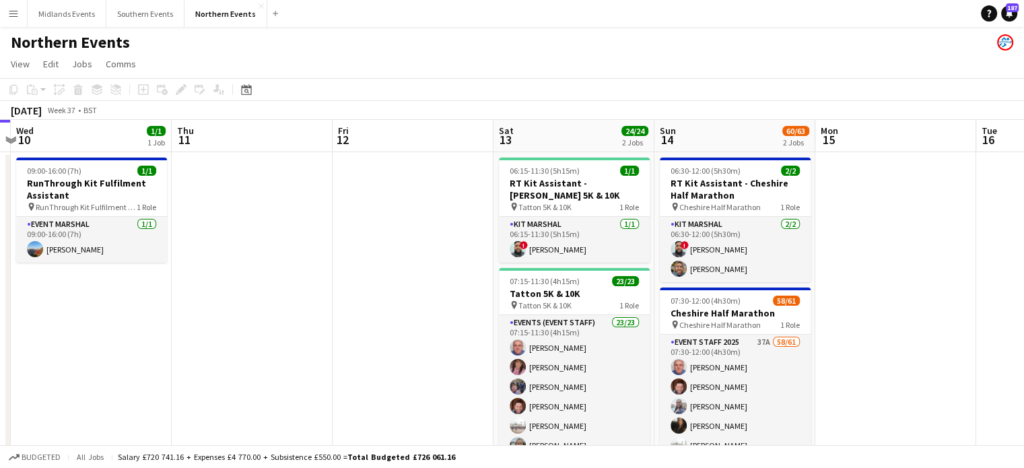
drag, startPoint x: 600, startPoint y: 349, endPoint x: 434, endPoint y: 370, distance: 168.2
click at [434, 370] on app-calendar-viewport "Sat 6 33/46 2 Jobs Sun 7 52/72 2 Jobs Mon 8 Tue 9 Wed 10 1/1 1 Job Thu 11 Fri 1…" at bounding box center [512, 389] width 1024 height 539
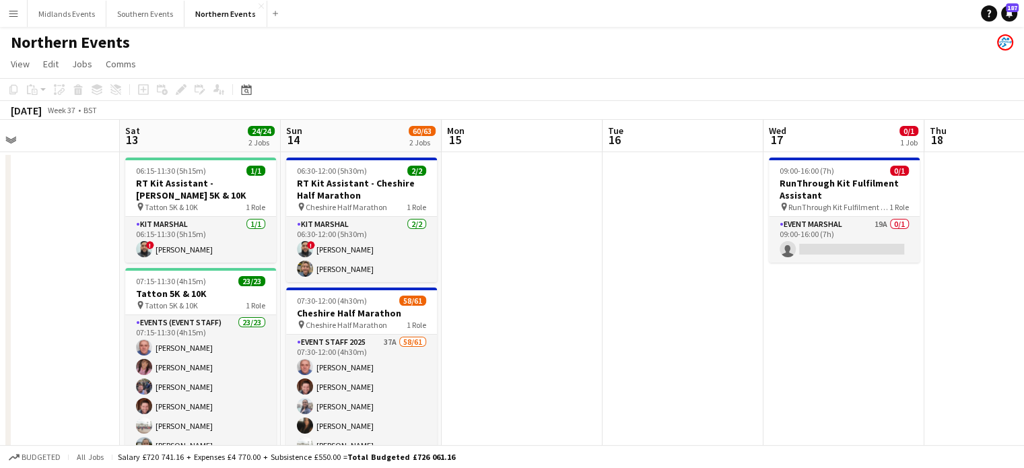
drag, startPoint x: 910, startPoint y: 279, endPoint x: 551, endPoint y: 290, distance: 359.6
click at [551, 290] on app-calendar-viewport "Tue 9 Wed 10 1/1 1 Job Thu 11 Fri 12 Sat 13 24/24 2 Jobs Sun 14 60/63 2 Jobs Mo…" at bounding box center [512, 389] width 1024 height 539
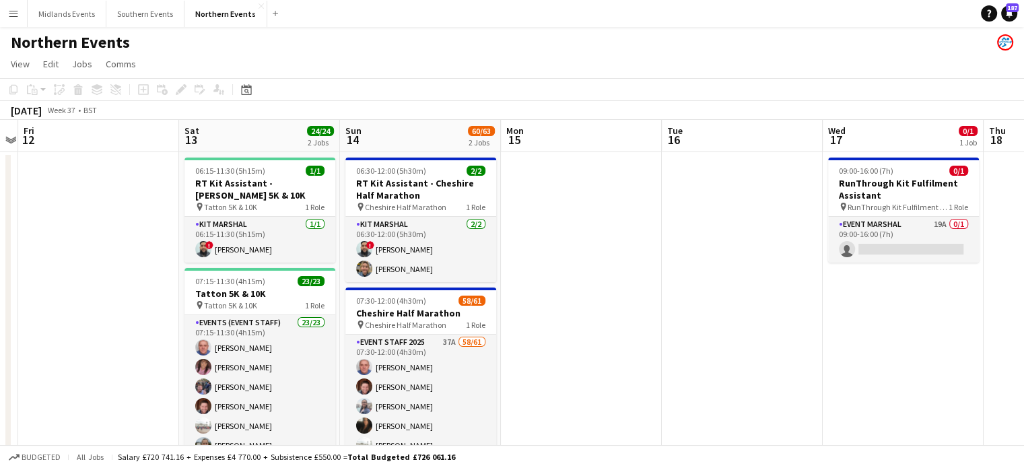
drag, startPoint x: 719, startPoint y: 329, endPoint x: 345, endPoint y: 315, distance: 373.9
click at [345, 315] on app-calendar-viewport "Tue 9 Wed 10 1/1 1 Job Thu 11 Fri 12 Sat 13 24/24 2 Jobs Sun 14 60/63 2 Jobs Mo…" at bounding box center [512, 389] width 1024 height 539
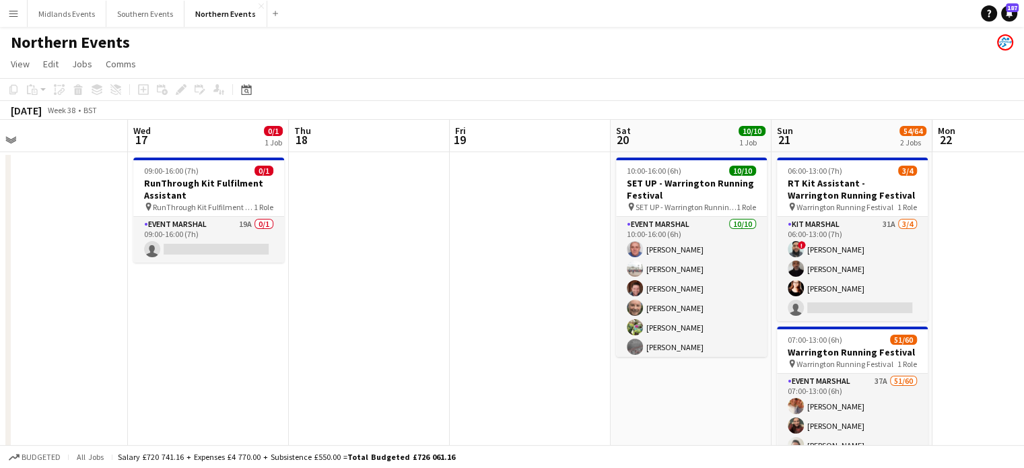
scroll to position [0, 589]
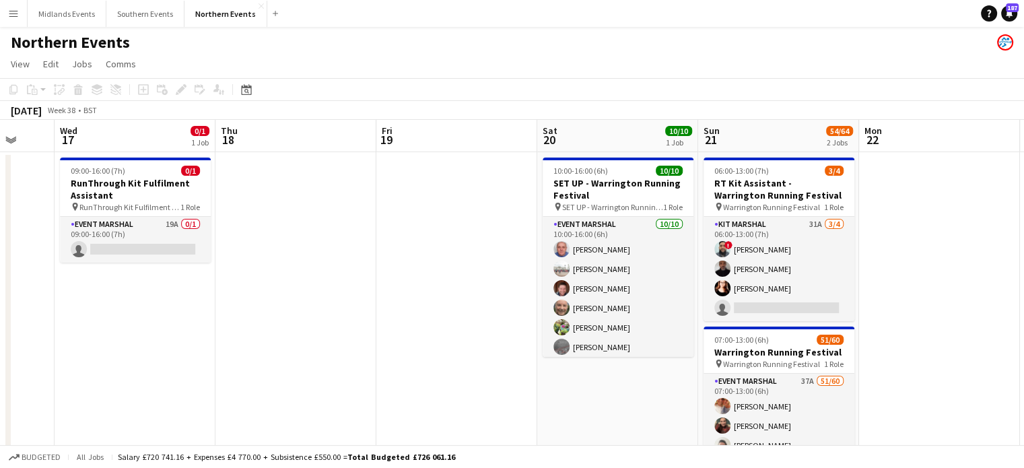
drag, startPoint x: 640, startPoint y: 341, endPoint x: 305, endPoint y: 321, distance: 335.8
click at [305, 321] on app-calendar-viewport "Sat 13 24/24 2 Jobs Sun 14 60/63 2 Jobs Mon 15 Tue 16 Wed 17 0/1 1 Job Thu 18 F…" at bounding box center [512, 399] width 1024 height 558
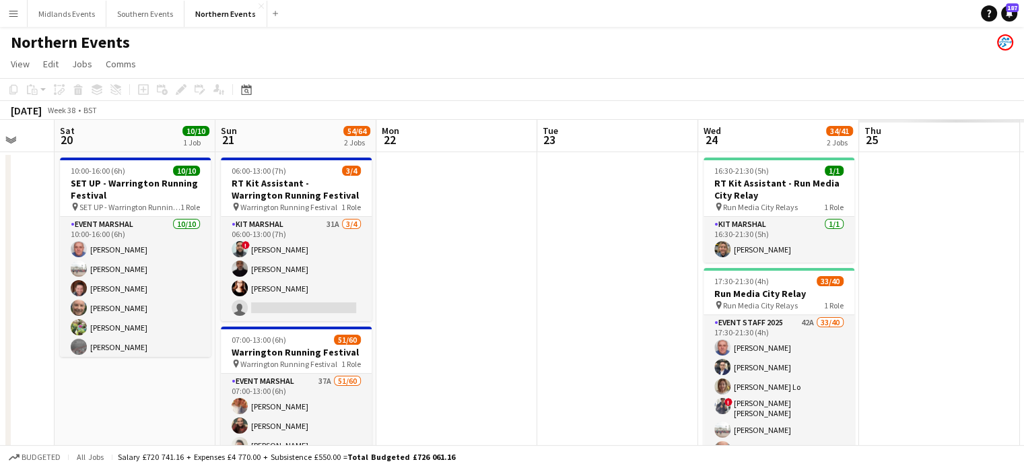
scroll to position [0, 405]
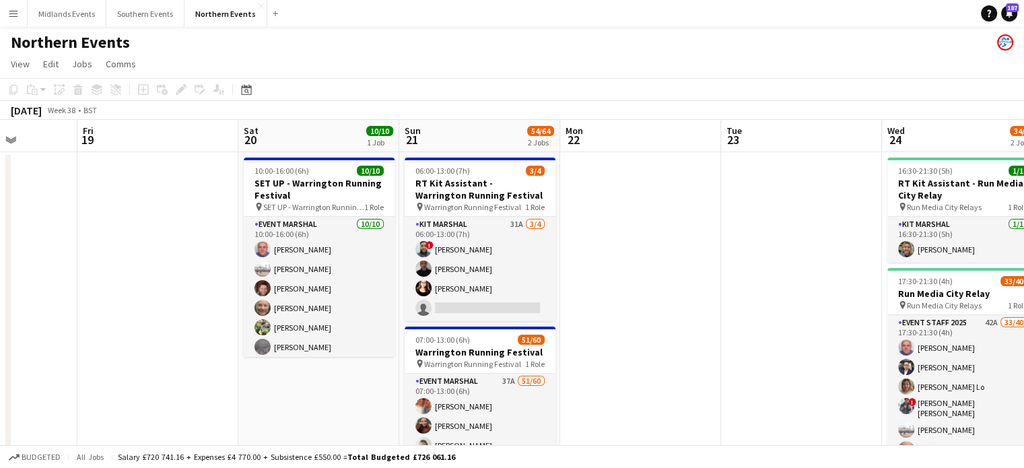
drag, startPoint x: 722, startPoint y: 264, endPoint x: 616, endPoint y: 269, distance: 105.8
click at [616, 269] on app-calendar-viewport "Tue 16 Wed 17 0/1 1 Job Thu 18 Fri 19 Sat 20 10/10 1 Job Sun 21 54/64 2 Jobs Mo…" at bounding box center [512, 399] width 1024 height 558
drag, startPoint x: 832, startPoint y: 331, endPoint x: 584, endPoint y: 321, distance: 248.6
click at [584, 321] on app-calendar-viewport "Tue 16 Wed 17 0/1 1 Job Thu 18 Fri 19 Sat 20 10/10 1 Job Sun 21 54/64 2 Jobs Mo…" at bounding box center [512, 399] width 1024 height 558
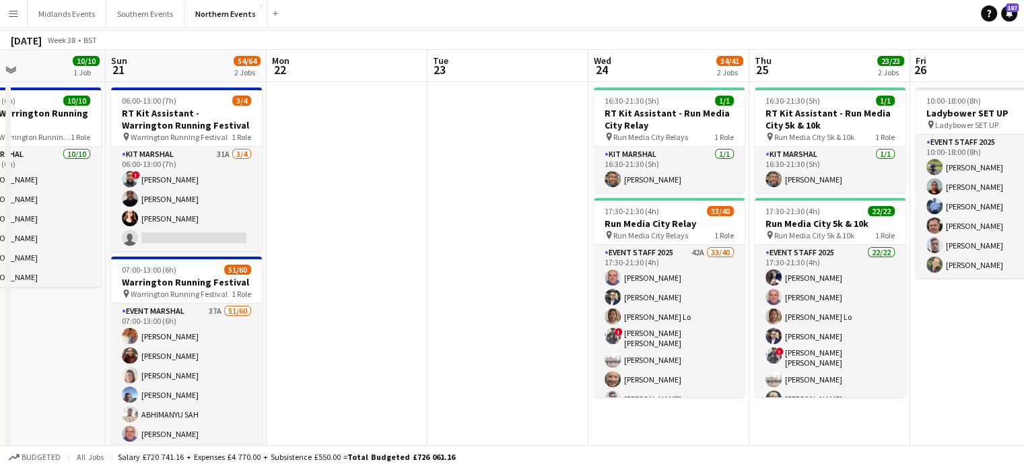
scroll to position [0, 0]
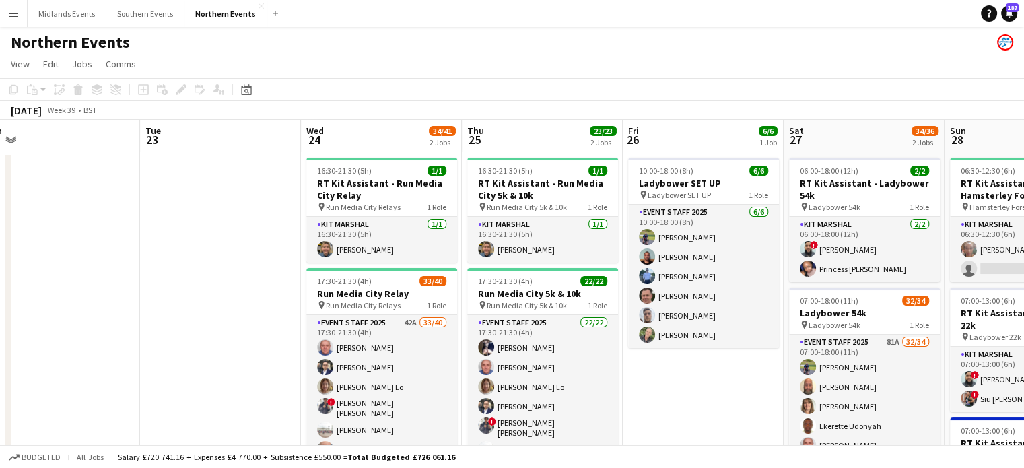
drag, startPoint x: 986, startPoint y: 142, endPoint x: 531, endPoint y: 209, distance: 459.9
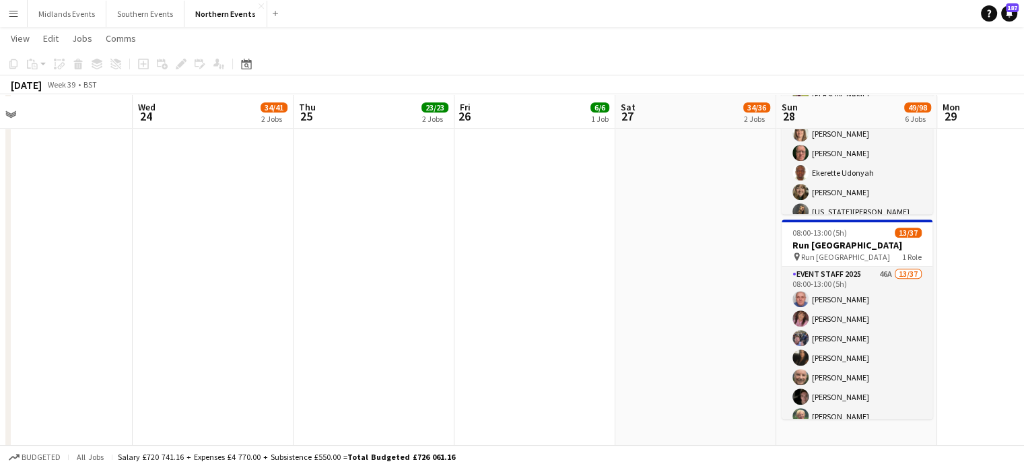
scroll to position [738, 0]
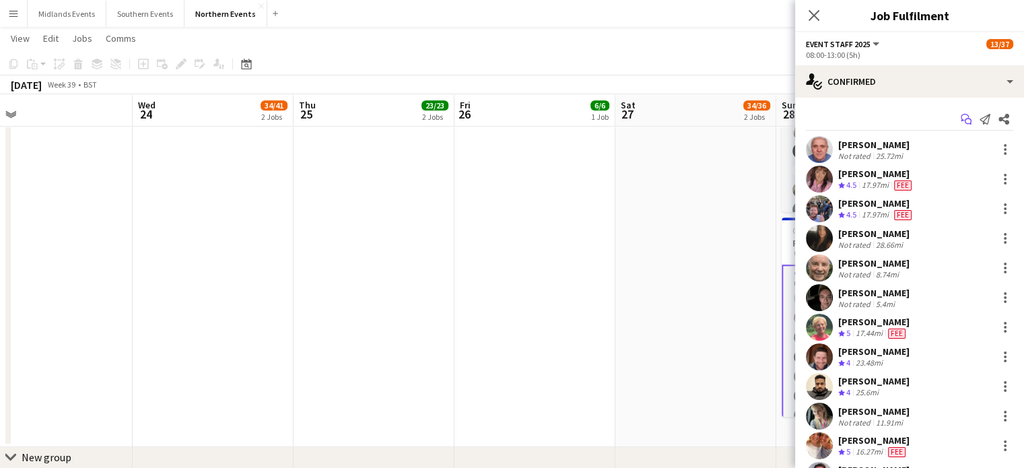
click at [961, 120] on icon "Start chat" at bounding box center [966, 119] width 11 height 11
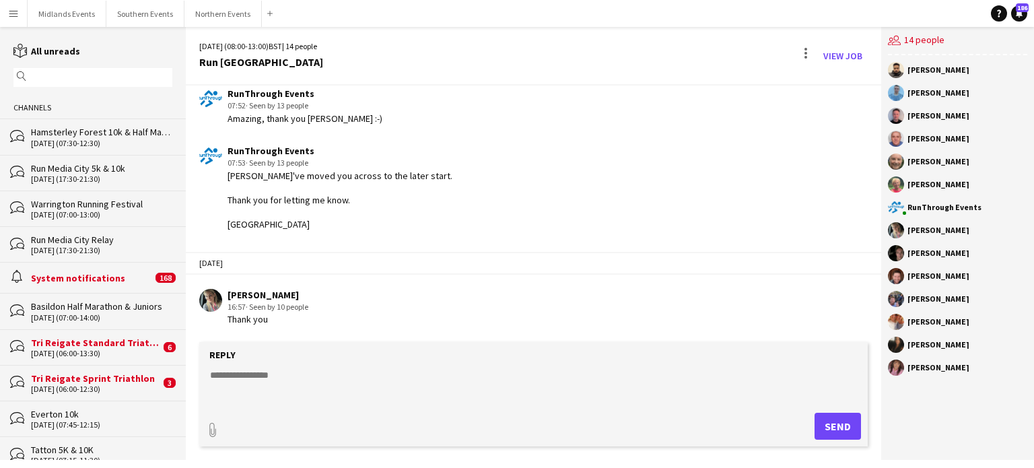
scroll to position [1398, 0]
drag, startPoint x: 907, startPoint y: 70, endPoint x: 971, endPoint y: 380, distance: 316.3
click at [971, 380] on div "[PERSON_NAME] [PERSON_NAME] [PERSON_NAME] [PERSON_NAME] [PERSON_NAME] [PERSON_N…" at bounding box center [957, 222] width 153 height 334
click at [202, 21] on button "Northern Events Close" at bounding box center [222, 14] width 77 height 26
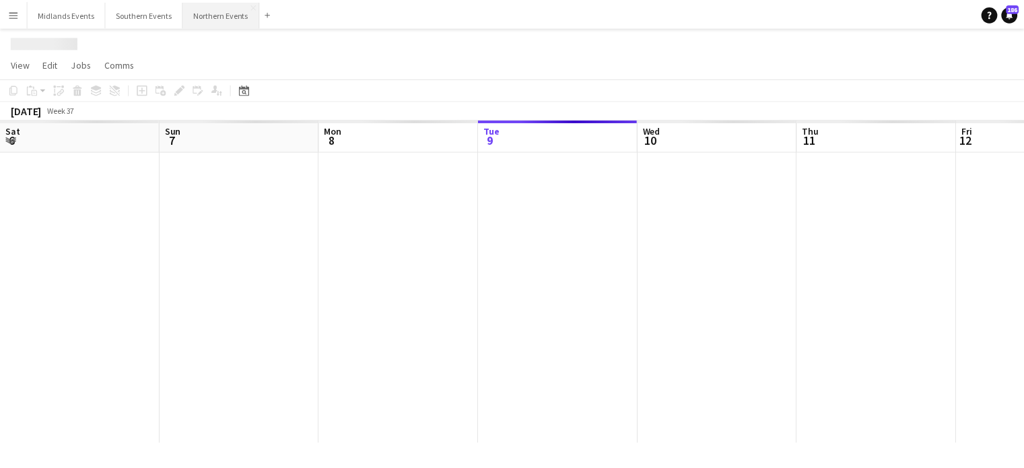
scroll to position [0, 322]
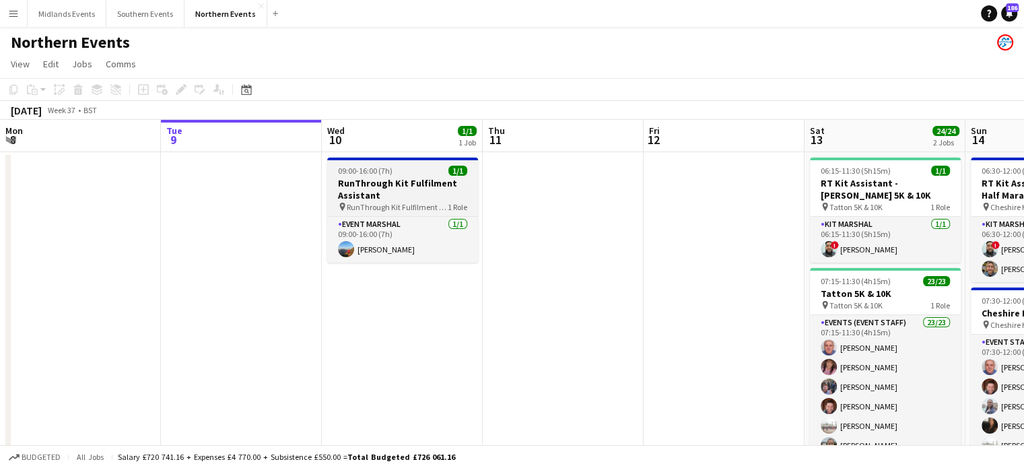
click at [417, 184] on h3 "RunThrough Kit Fulfilment Assistant" at bounding box center [402, 189] width 151 height 24
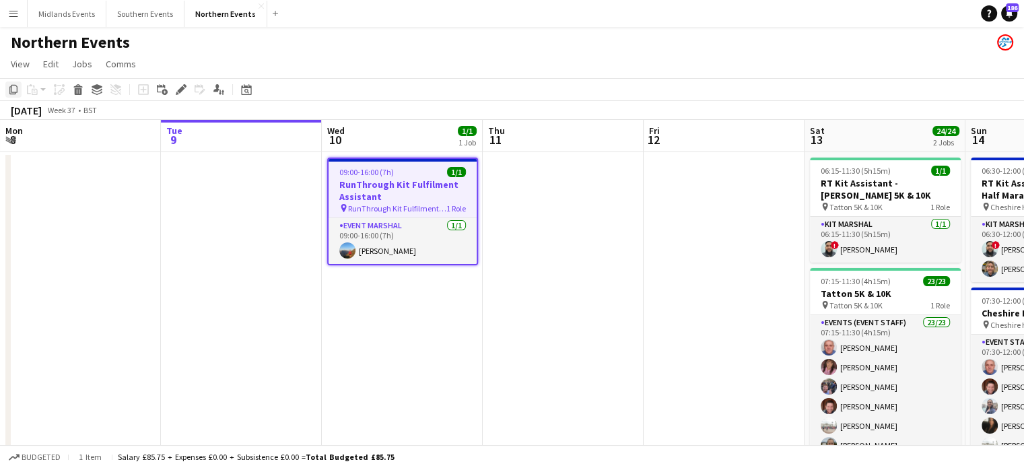
click at [15, 91] on icon "Copy" at bounding box center [13, 89] width 11 height 11
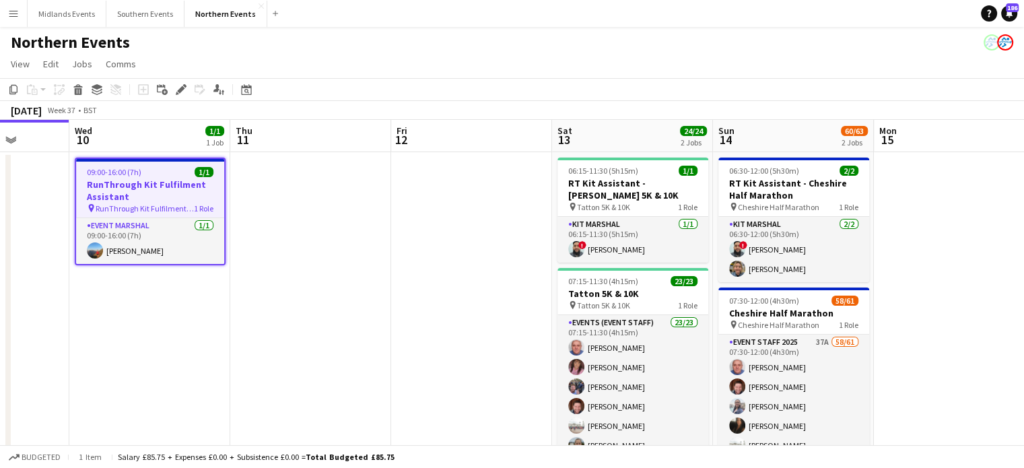
drag, startPoint x: 551, startPoint y: 292, endPoint x: 409, endPoint y: 306, distance: 142.7
click at [409, 306] on app-calendar-viewport "Sat 6 33/46 2 Jobs Sun 7 52/72 2 Jobs Mon 8 Tue 9 Wed 10 1/1 1 Job Thu 11 Fri 1…" at bounding box center [512, 389] width 1024 height 539
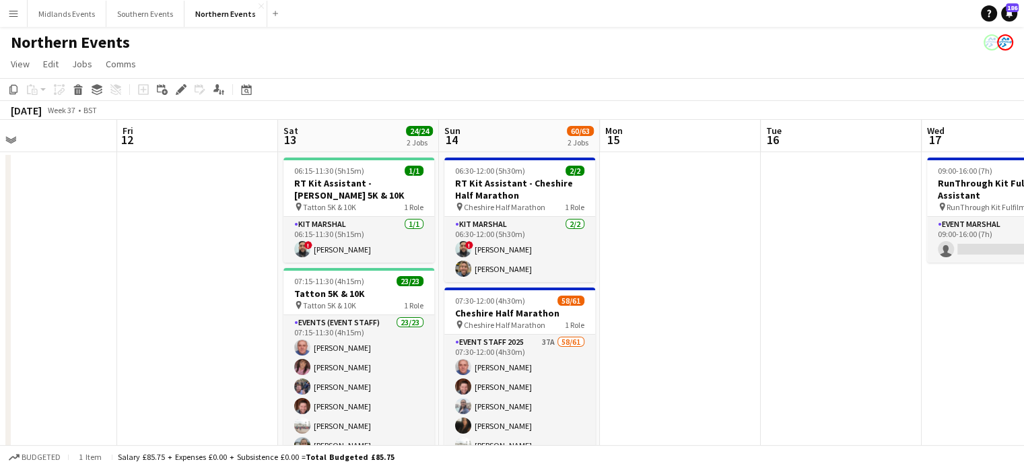
drag, startPoint x: 901, startPoint y: 330, endPoint x: 710, endPoint y: 339, distance: 192.1
click at [710, 339] on app-calendar-viewport "Mon 8 Tue 9 Wed 10 1/1 1 Job Thu 11 Fri 12 Sat 13 24/24 2 Jobs Sun 14 60/63 2 J…" at bounding box center [512, 389] width 1024 height 539
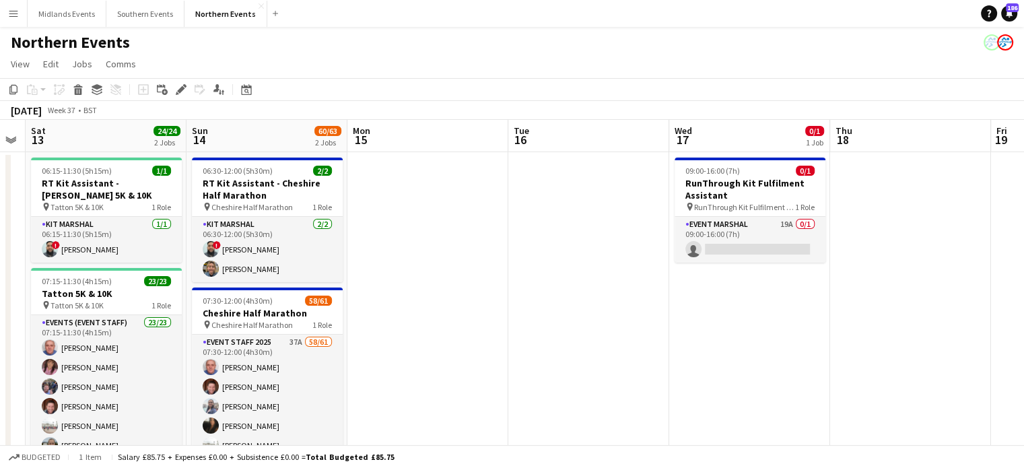
drag, startPoint x: 919, startPoint y: 349, endPoint x: 655, endPoint y: 365, distance: 264.3
click at [633, 363] on app-calendar-viewport "Wed 10 1/1 1 Job Thu 11 Fri 12 Sat 13 24/24 2 Jobs Sun 14 60/63 2 Jobs Mon 15 T…" at bounding box center [512, 389] width 1024 height 539
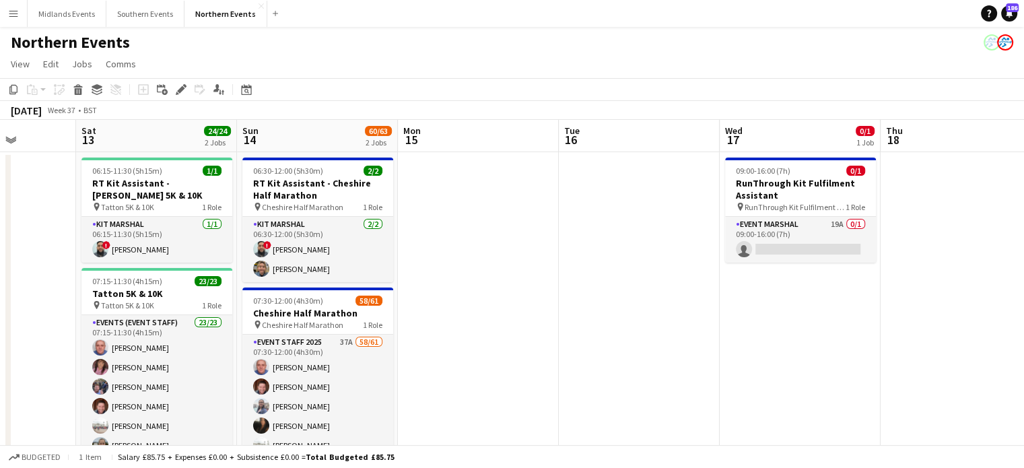
drag, startPoint x: 867, startPoint y: 360, endPoint x: 646, endPoint y: 363, distance: 220.8
click at [646, 363] on app-calendar-viewport "Wed 10 1/1 1 Job Thu 11 Fri 12 Sat 13 24/24 2 Jobs Sun 14 60/63 2 Jobs Mon 15 T…" at bounding box center [512, 399] width 1024 height 558
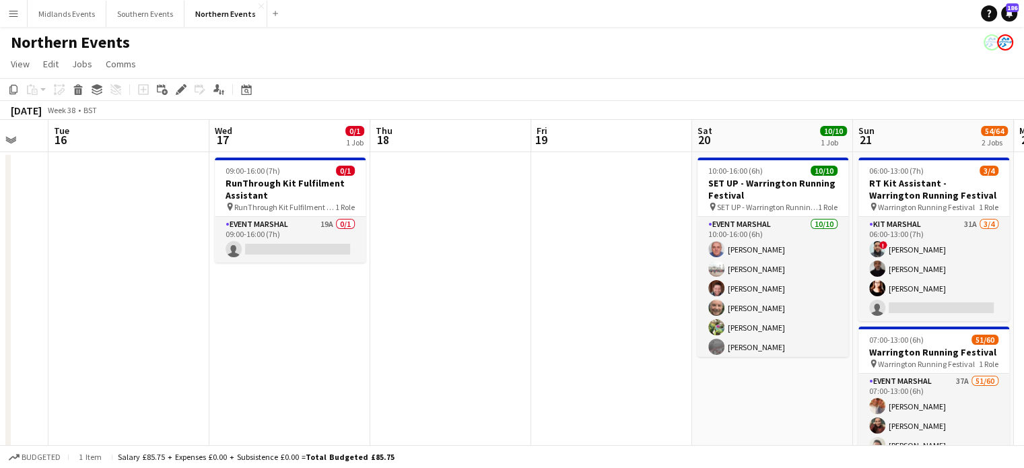
drag, startPoint x: 716, startPoint y: 375, endPoint x: 515, endPoint y: 376, distance: 201.3
click at [515, 376] on app-calendar-viewport "Fri 12 Sat 13 24/24 2 Jobs Sun 14 60/63 2 Jobs Mon 15 Tue 16 Wed 17 0/1 1 Job T…" at bounding box center [512, 399] width 1024 height 558
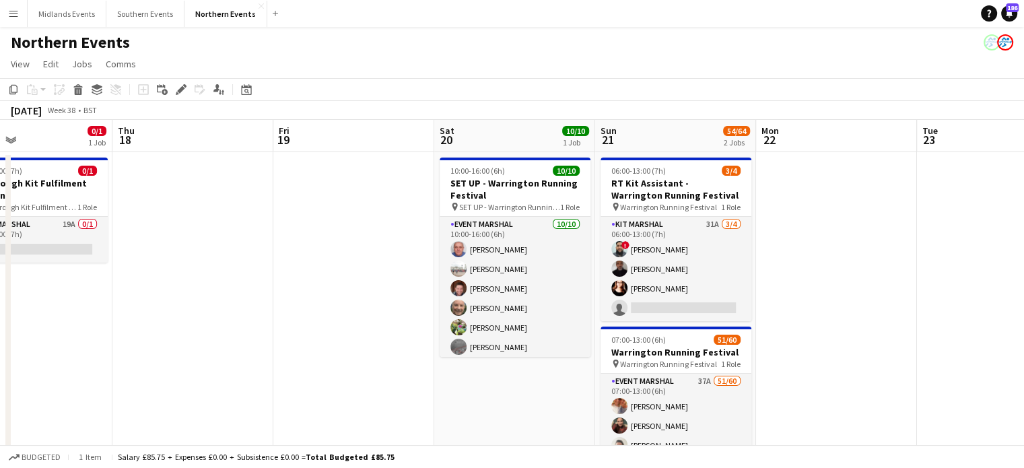
drag, startPoint x: 926, startPoint y: 374, endPoint x: 820, endPoint y: 371, distance: 105.7
click at [820, 371] on app-calendar-viewport "Sun 14 60/63 2 Jobs Mon 15 Tue 16 Wed 17 0/1 1 Job Thu 18 Fri 19 Sat 20 10/10 1…" at bounding box center [512, 399] width 1024 height 558
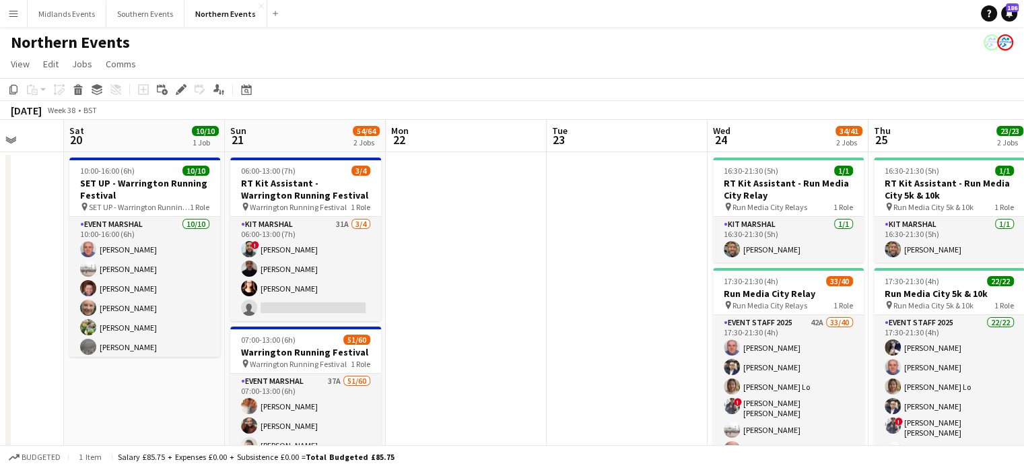
scroll to position [0, 430]
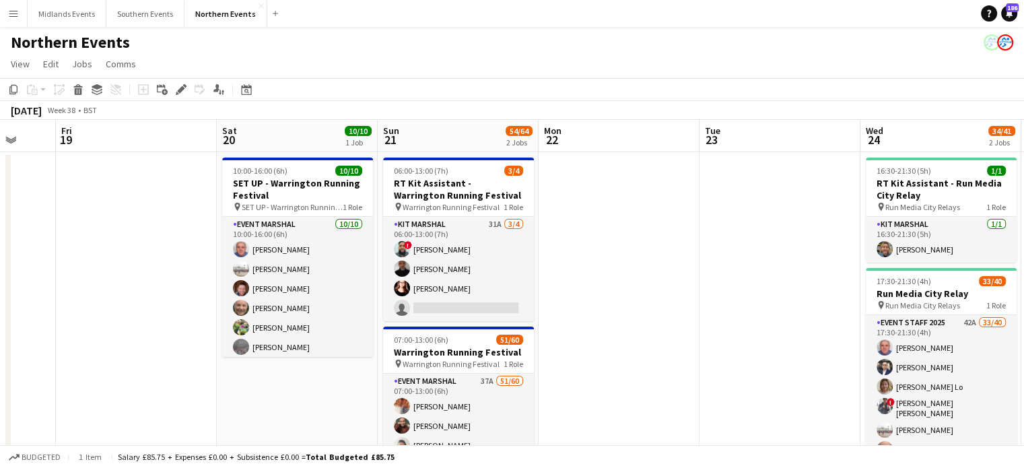
drag, startPoint x: 967, startPoint y: 368, endPoint x: 749, endPoint y: 371, distance: 218.1
click at [749, 371] on app-calendar-viewport "Tue 16 Wed 17 0/1 1 Job Thu 18 Fri 19 Sat 20 10/10 1 Job Sun 21 54/64 2 Jobs Mo…" at bounding box center [512, 399] width 1024 height 558
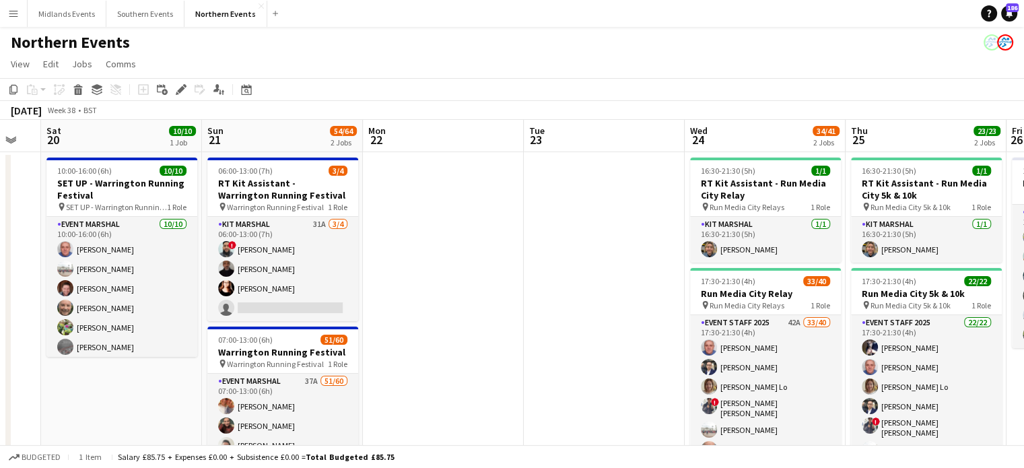
scroll to position [0, 509]
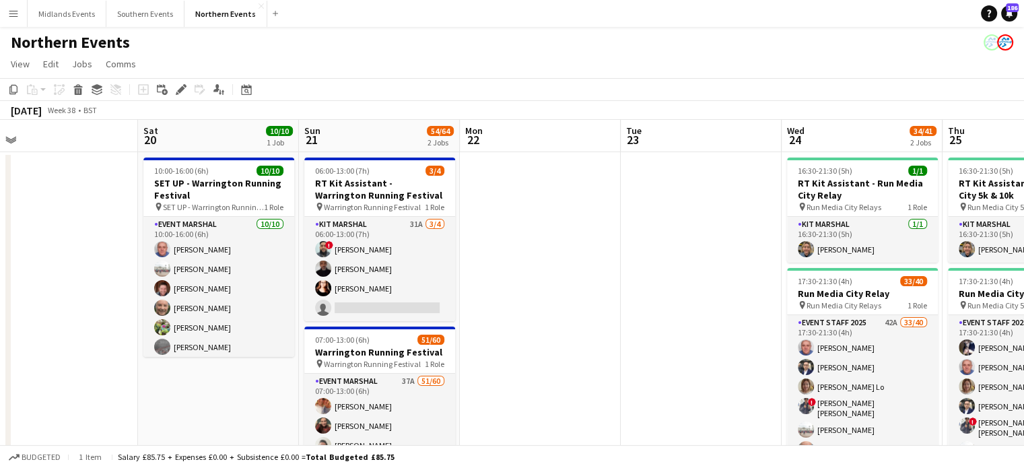
drag, startPoint x: 821, startPoint y: 373, endPoint x: 582, endPoint y: 384, distance: 239.9
click at [582, 384] on app-calendar-viewport "Tue 16 Wed 17 0/1 1 Job Thu 18 Fri 19 Sat 20 10/10 1 Job Sun 21 54/64 2 Jobs Mo…" at bounding box center [512, 399] width 1024 height 558
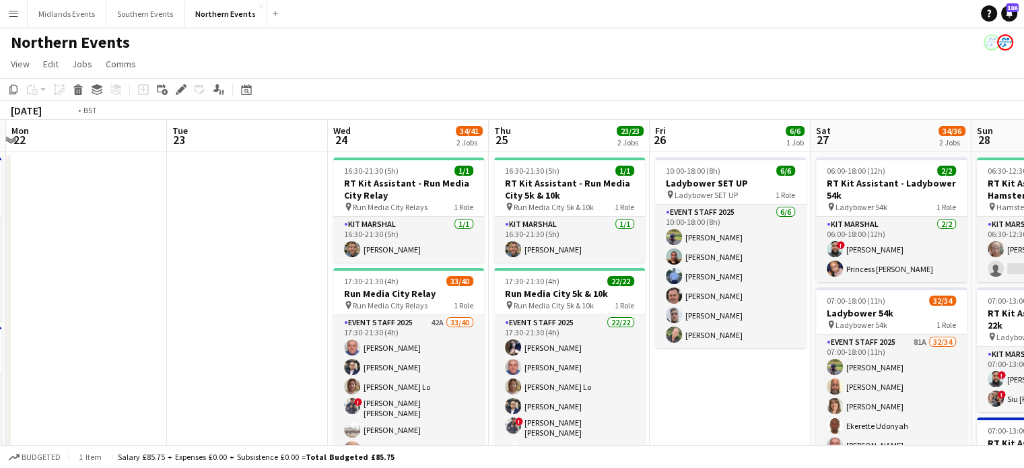
drag, startPoint x: 1003, startPoint y: 366, endPoint x: 681, endPoint y: 388, distance: 322.5
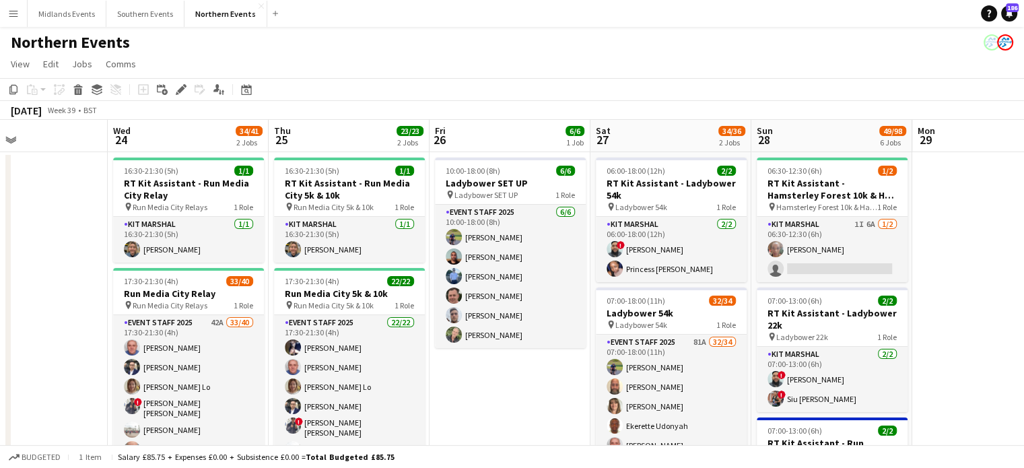
drag, startPoint x: 743, startPoint y: 414, endPoint x: 532, endPoint y: 425, distance: 211.7
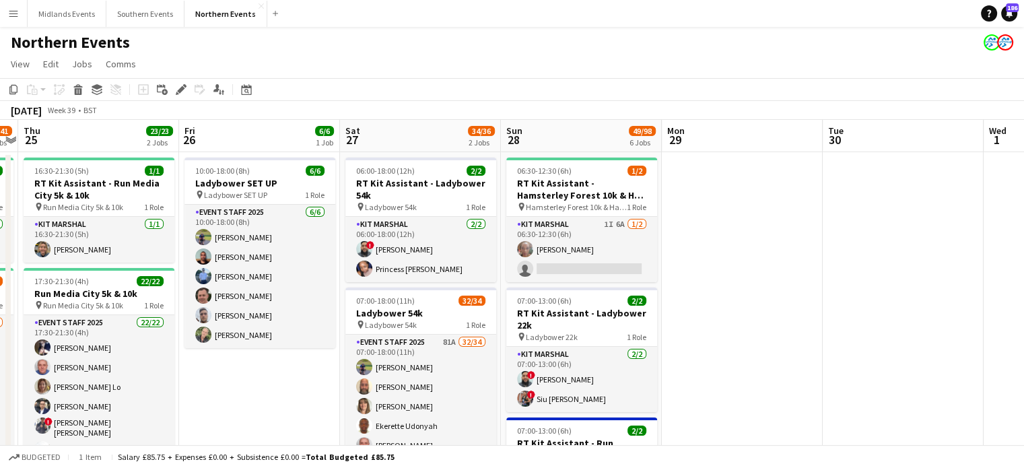
scroll to position [0, 466]
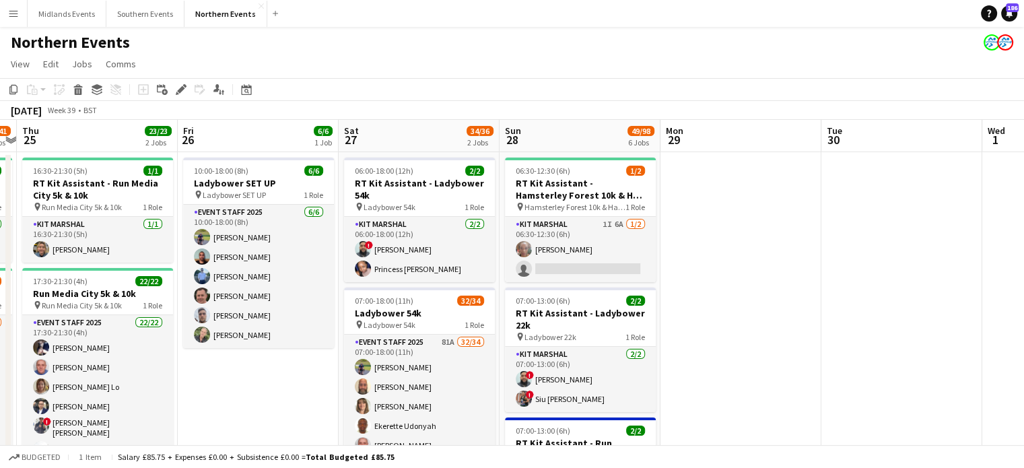
drag, startPoint x: 979, startPoint y: 359, endPoint x: 751, endPoint y: 395, distance: 231.0
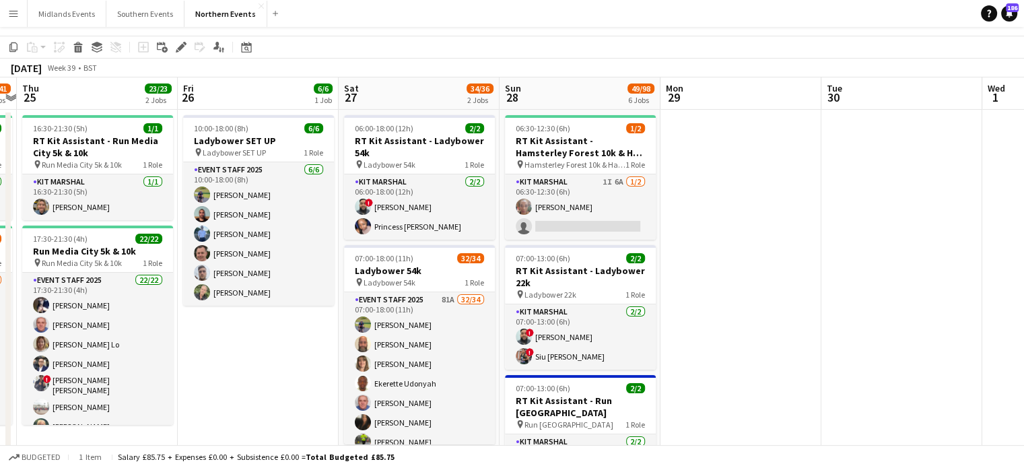
scroll to position [0, 0]
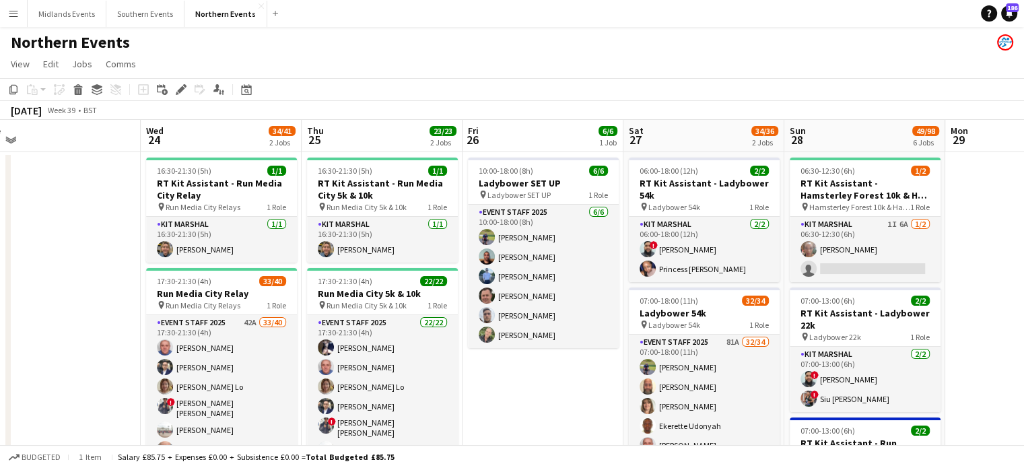
drag, startPoint x: 270, startPoint y: 417, endPoint x: 553, endPoint y: 417, distance: 283.4
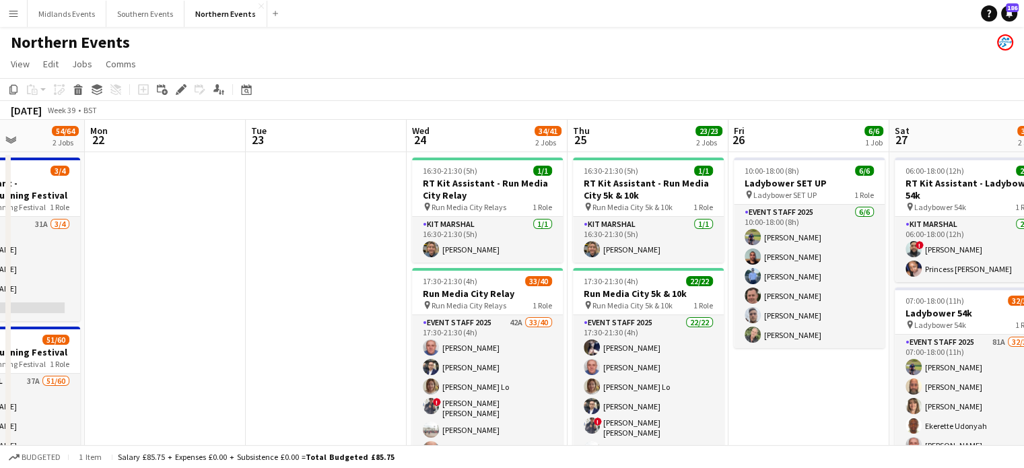
drag, startPoint x: 89, startPoint y: 329, endPoint x: 294, endPoint y: 374, distance: 210.4
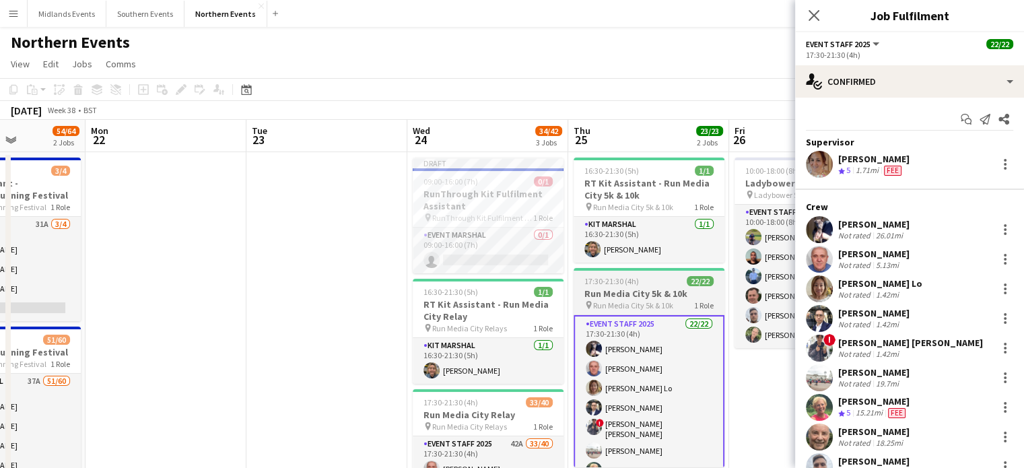
click at [662, 296] on h3 "Run Media City 5k & 10k" at bounding box center [649, 293] width 151 height 12
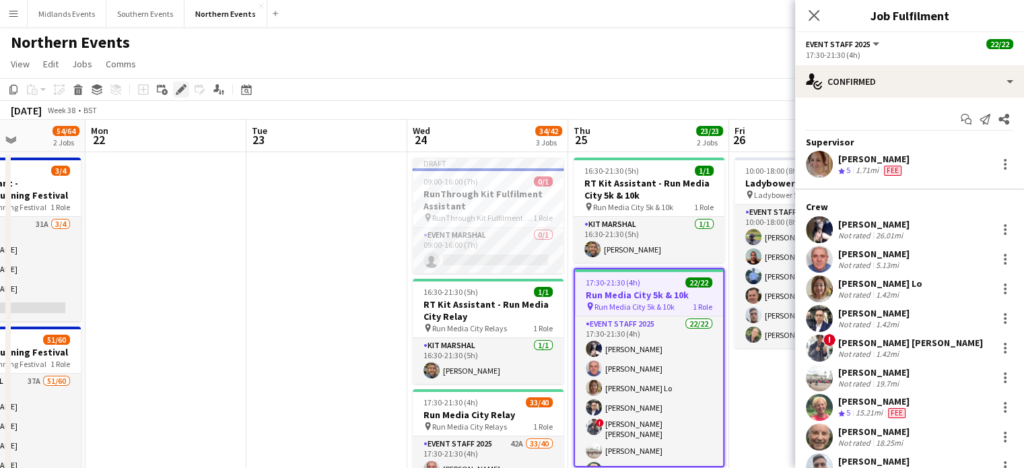
click at [176, 90] on icon "Edit" at bounding box center [181, 89] width 11 height 11
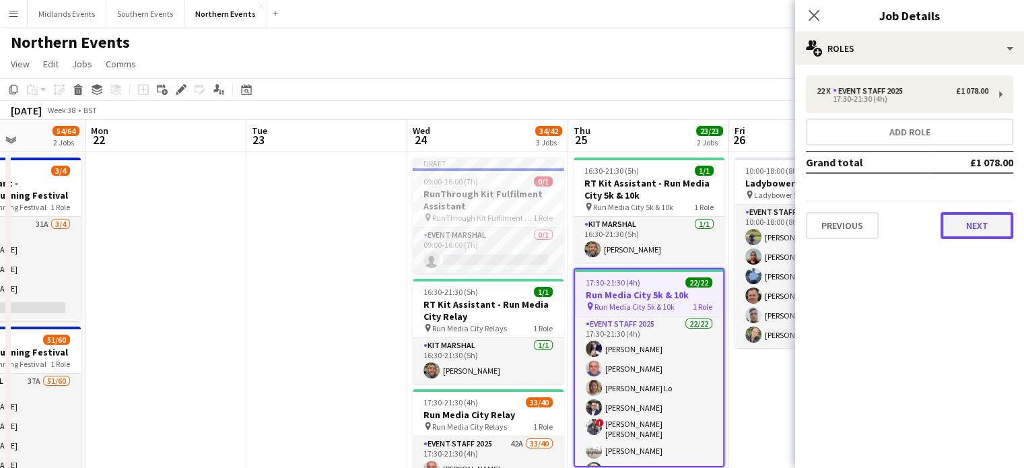
click at [971, 231] on button "Next" at bounding box center [976, 225] width 73 height 27
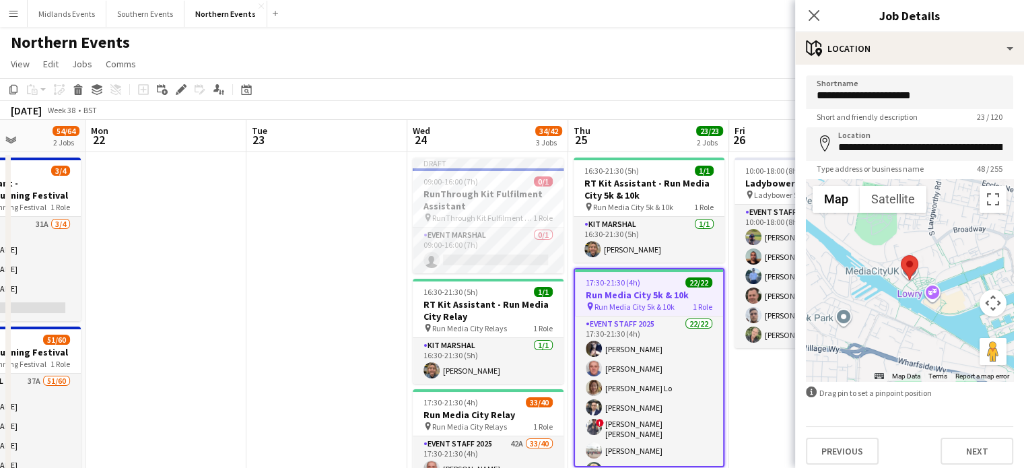
scroll to position [6, 0]
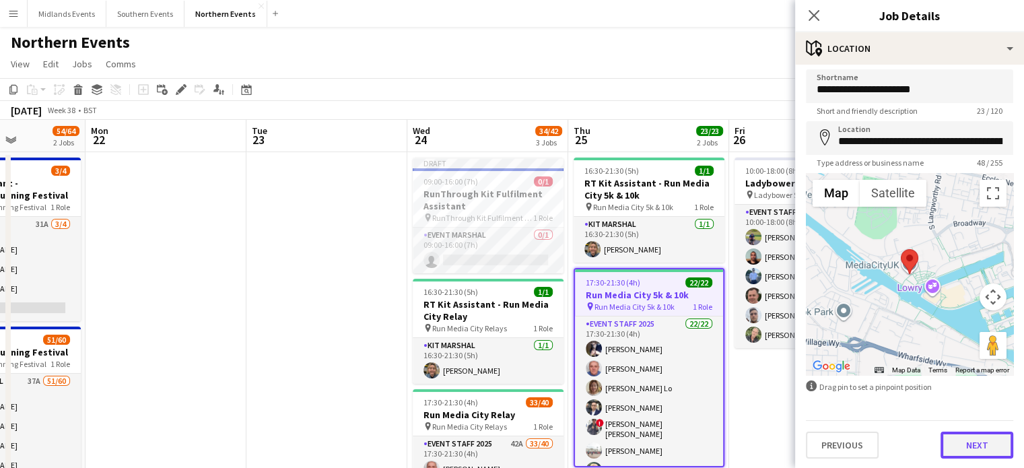
click at [980, 450] on button "Next" at bounding box center [976, 445] width 73 height 27
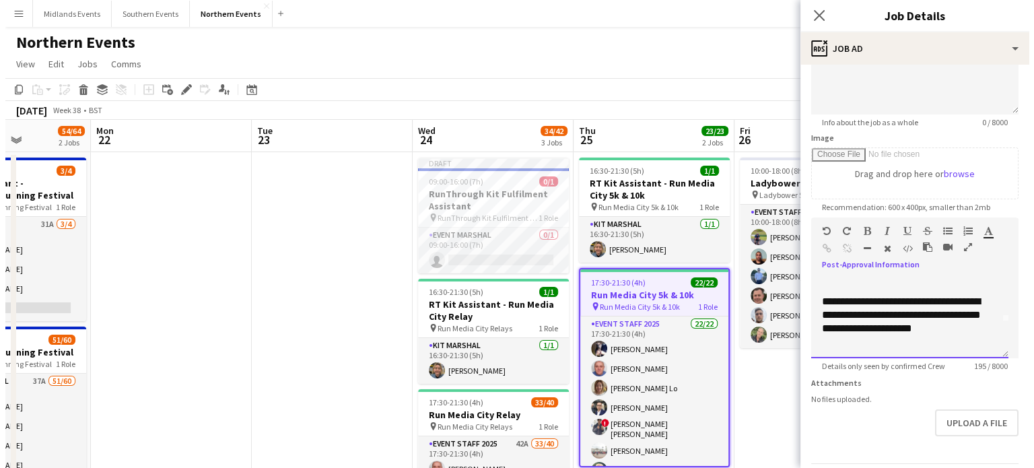
scroll to position [38, 0]
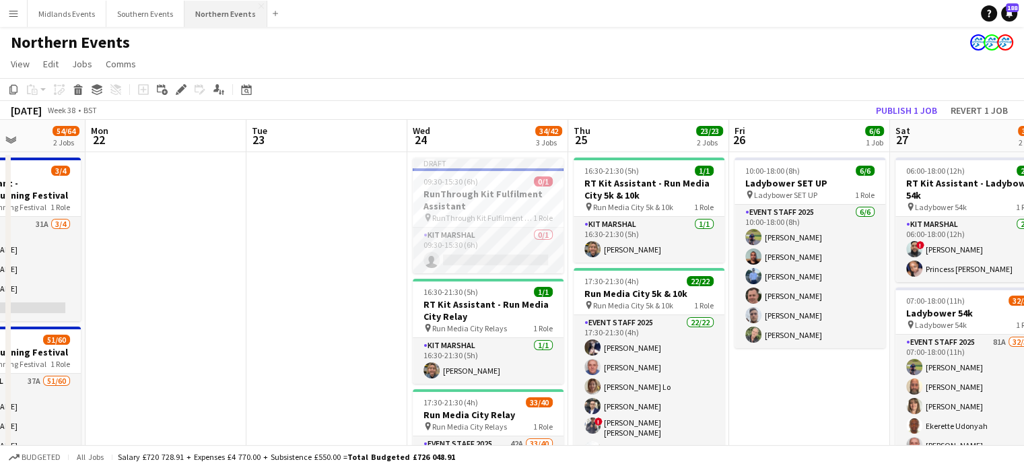
click at [232, 13] on button "Northern Events Close" at bounding box center [225, 14] width 83 height 26
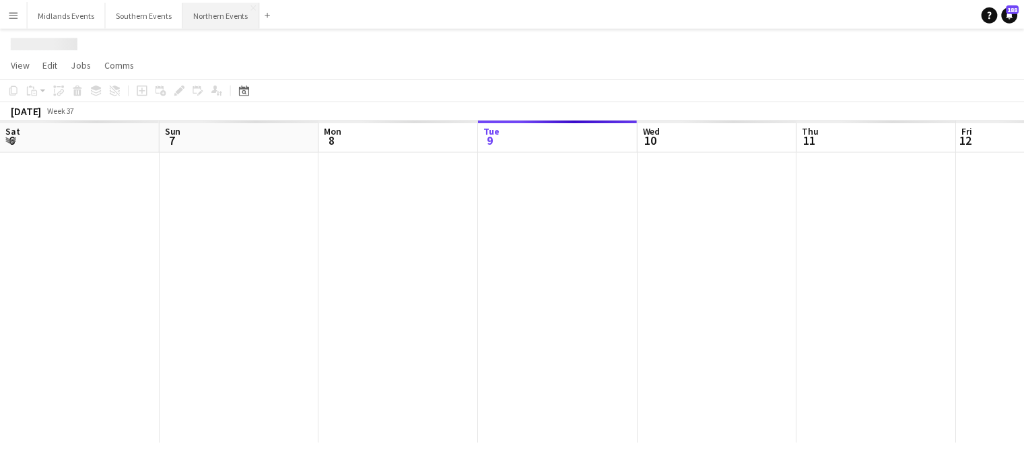
scroll to position [0, 322]
